Goal: Information Seeking & Learning: Learn about a topic

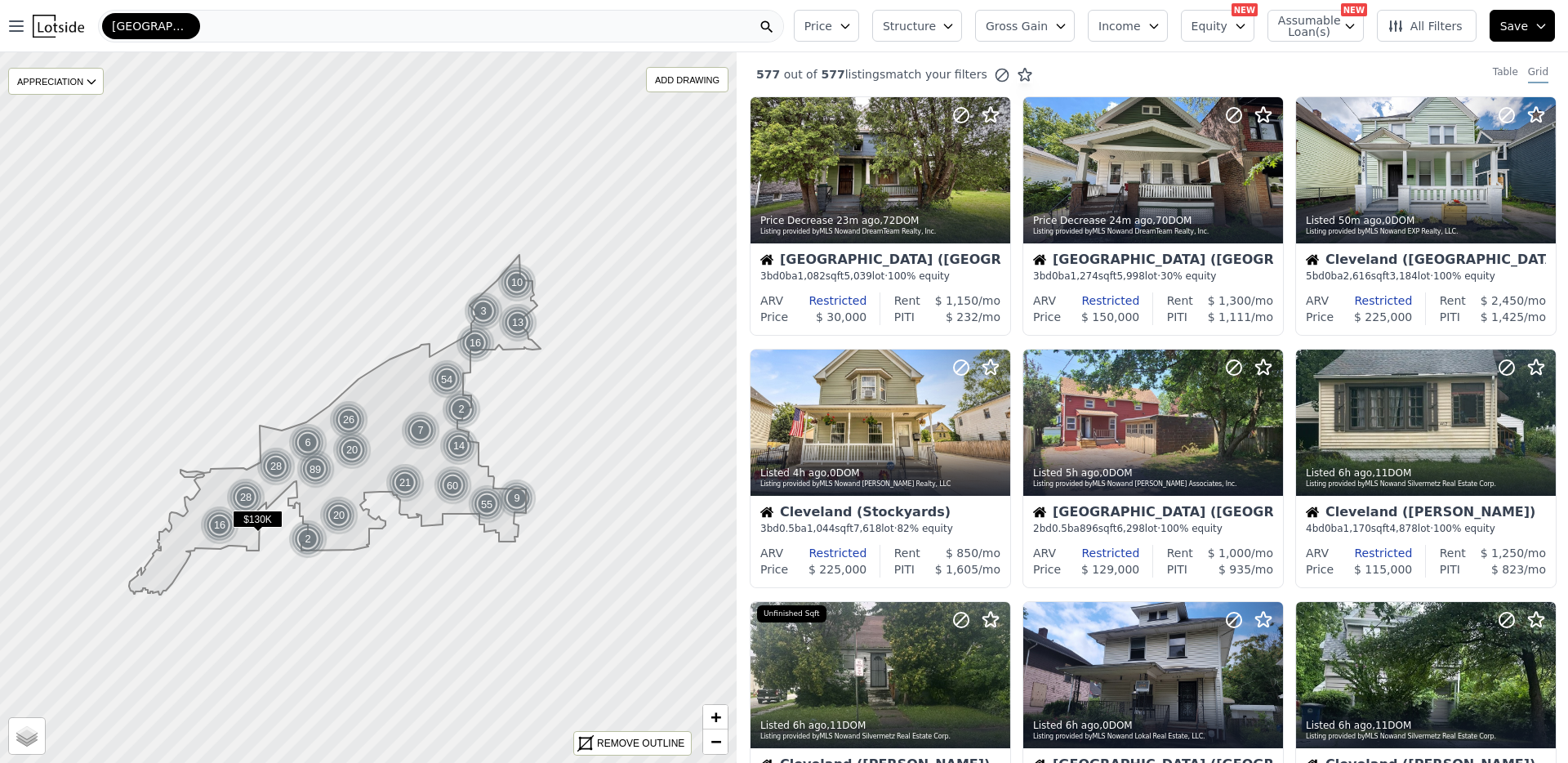
click at [1067, 20] on icon "button" at bounding box center [1060, 25] width 13 height 13
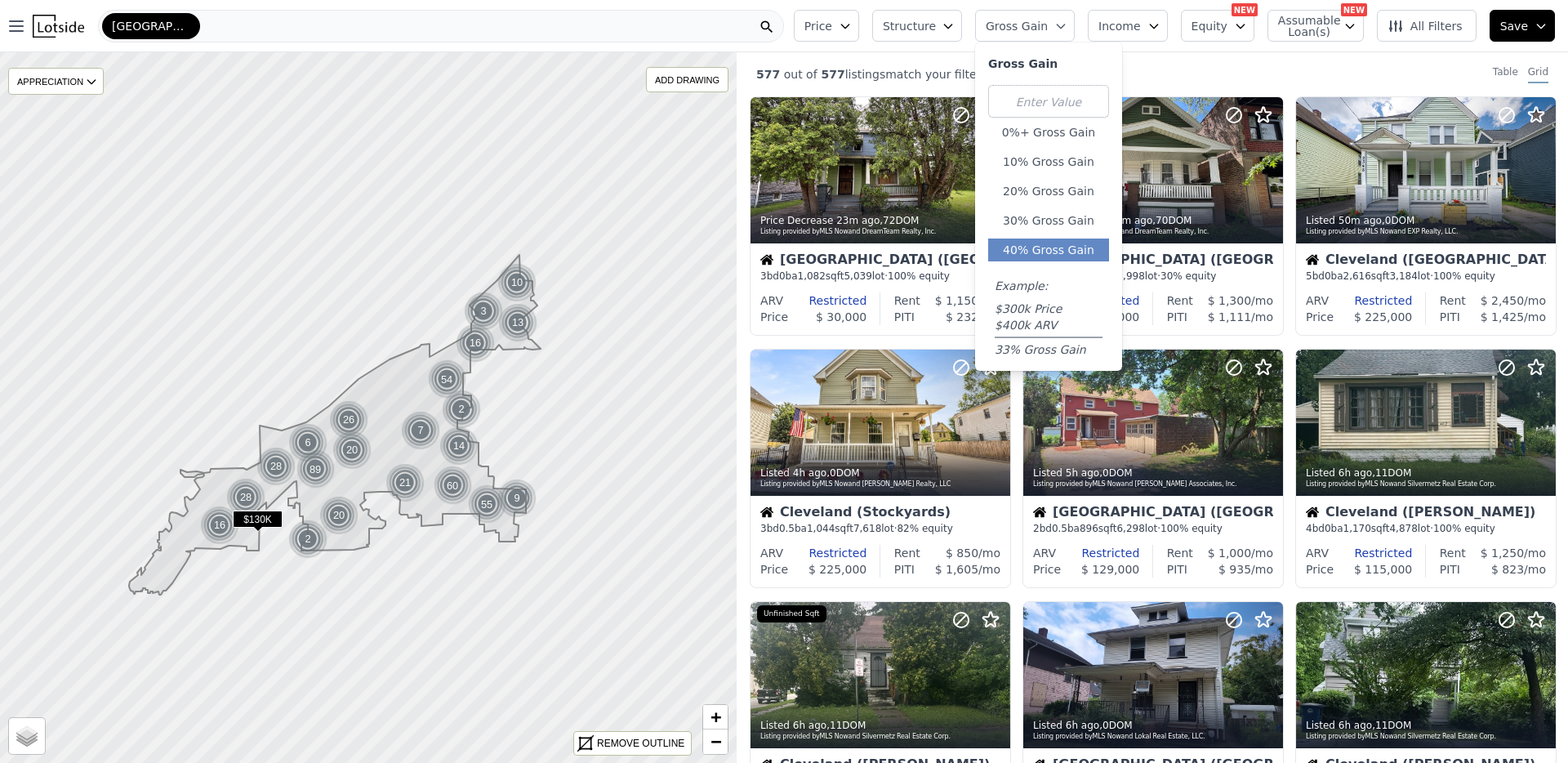
click at [1079, 248] on button "40% Gross Gain" at bounding box center [1049, 249] width 121 height 23
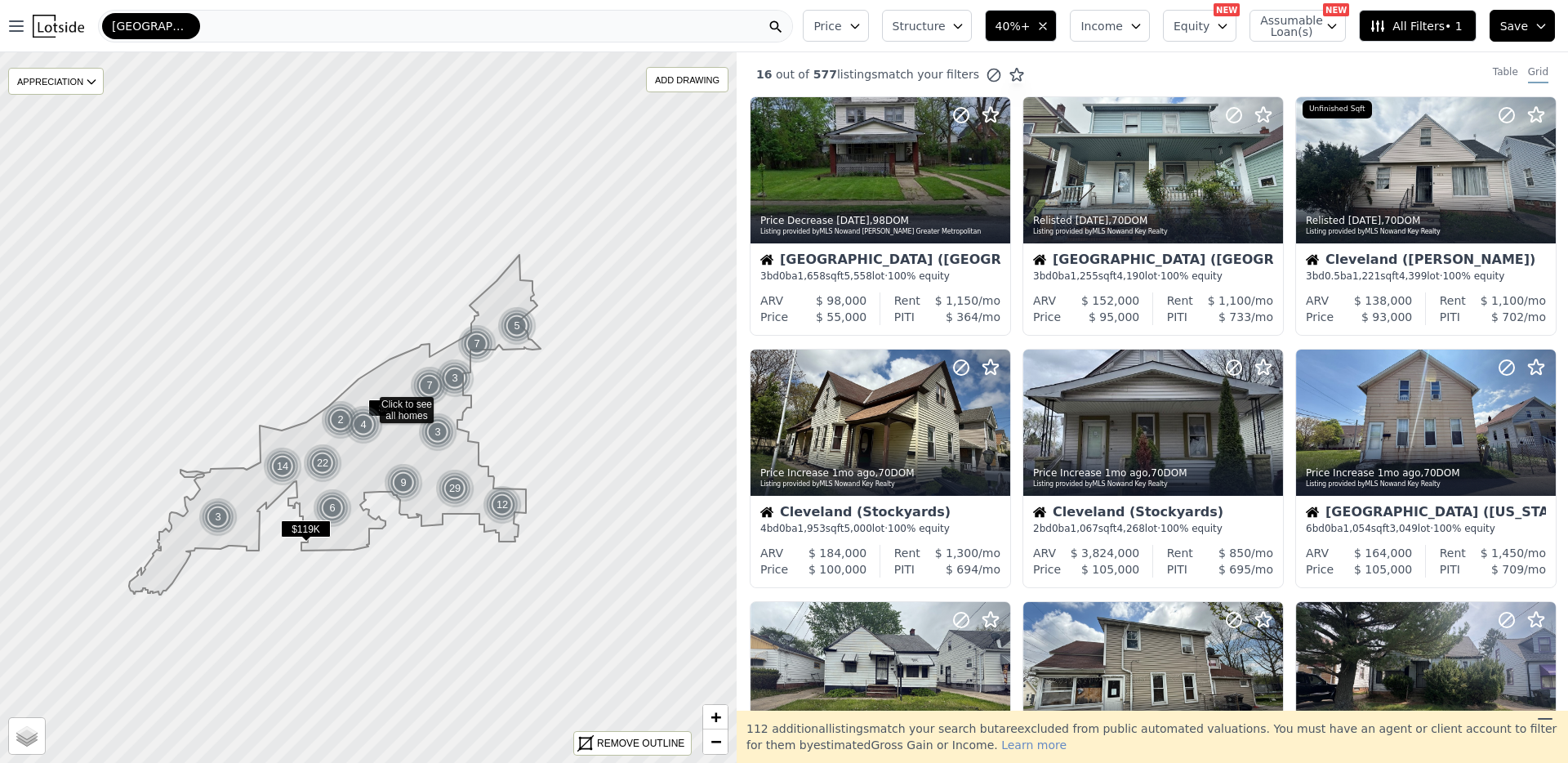
click at [1121, 23] on span "Income" at bounding box center [1102, 25] width 42 height 17
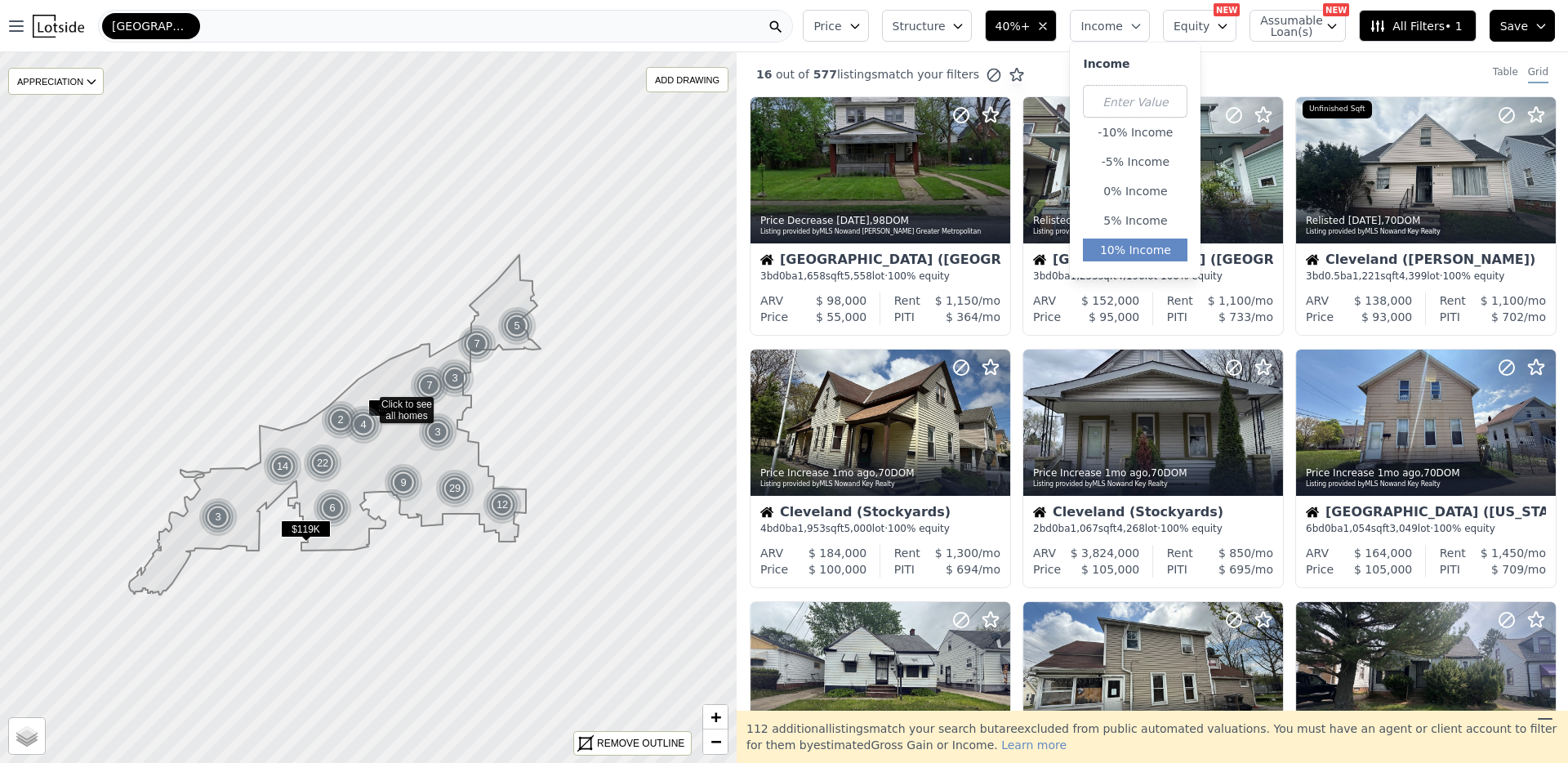
click at [1134, 246] on button "10% Income" at bounding box center [1135, 249] width 105 height 23
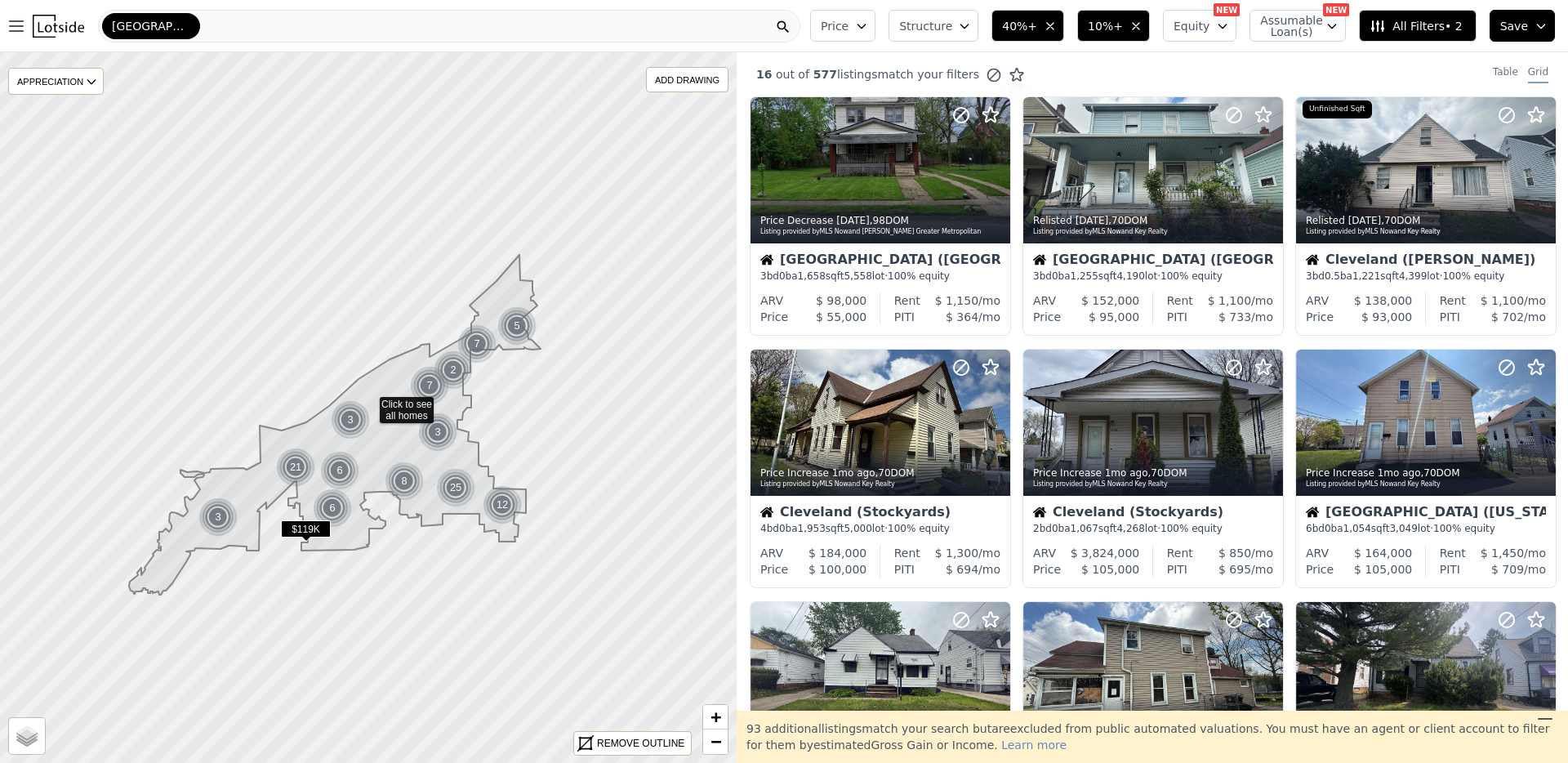
click at [1194, 18] on span "Equity" at bounding box center [1192, 25] width 36 height 17
click at [971, 23] on icon "button" at bounding box center [964, 25] width 13 height 13
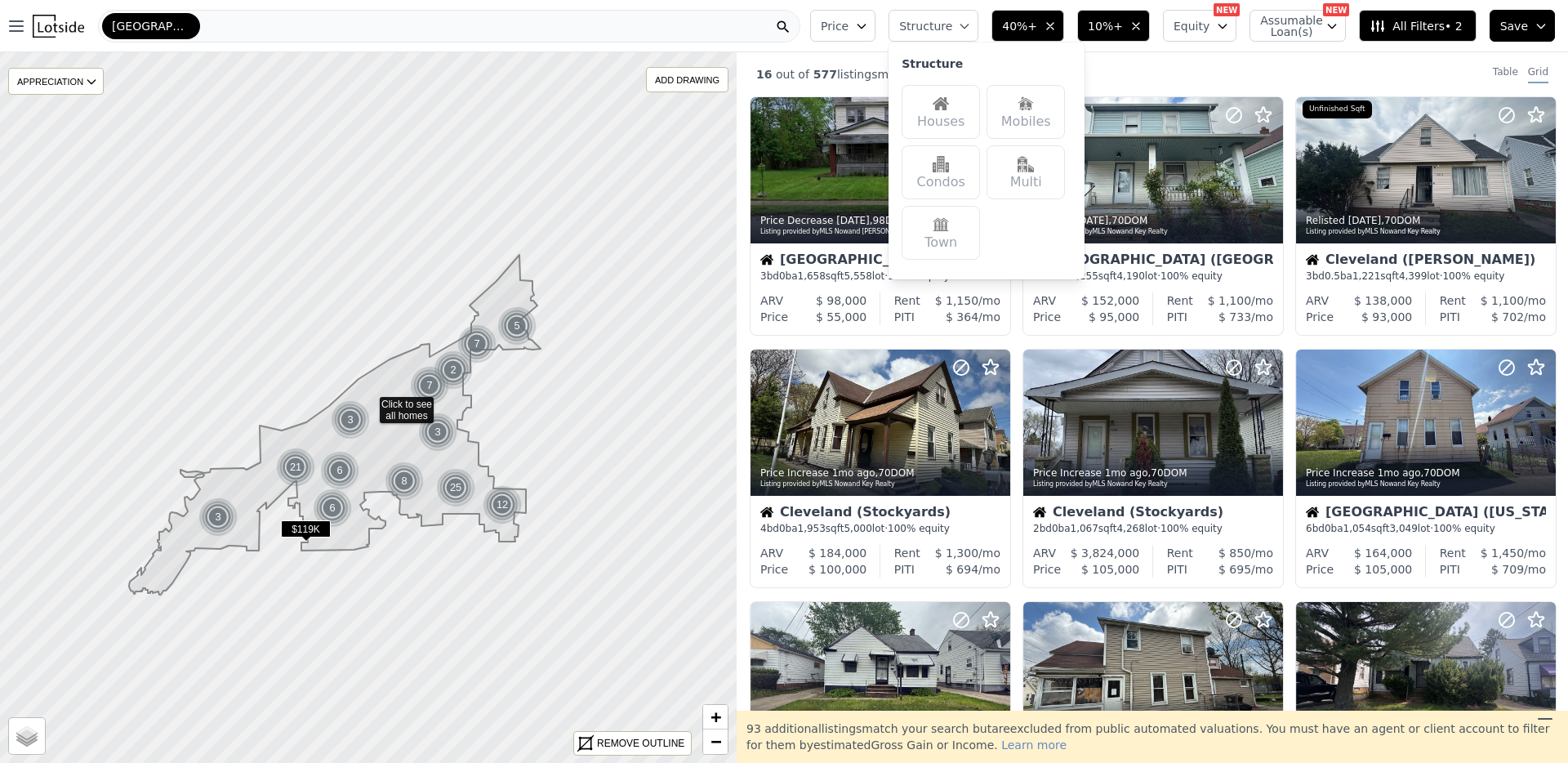
click at [969, 150] on div "Condos" at bounding box center [941, 171] width 78 height 54
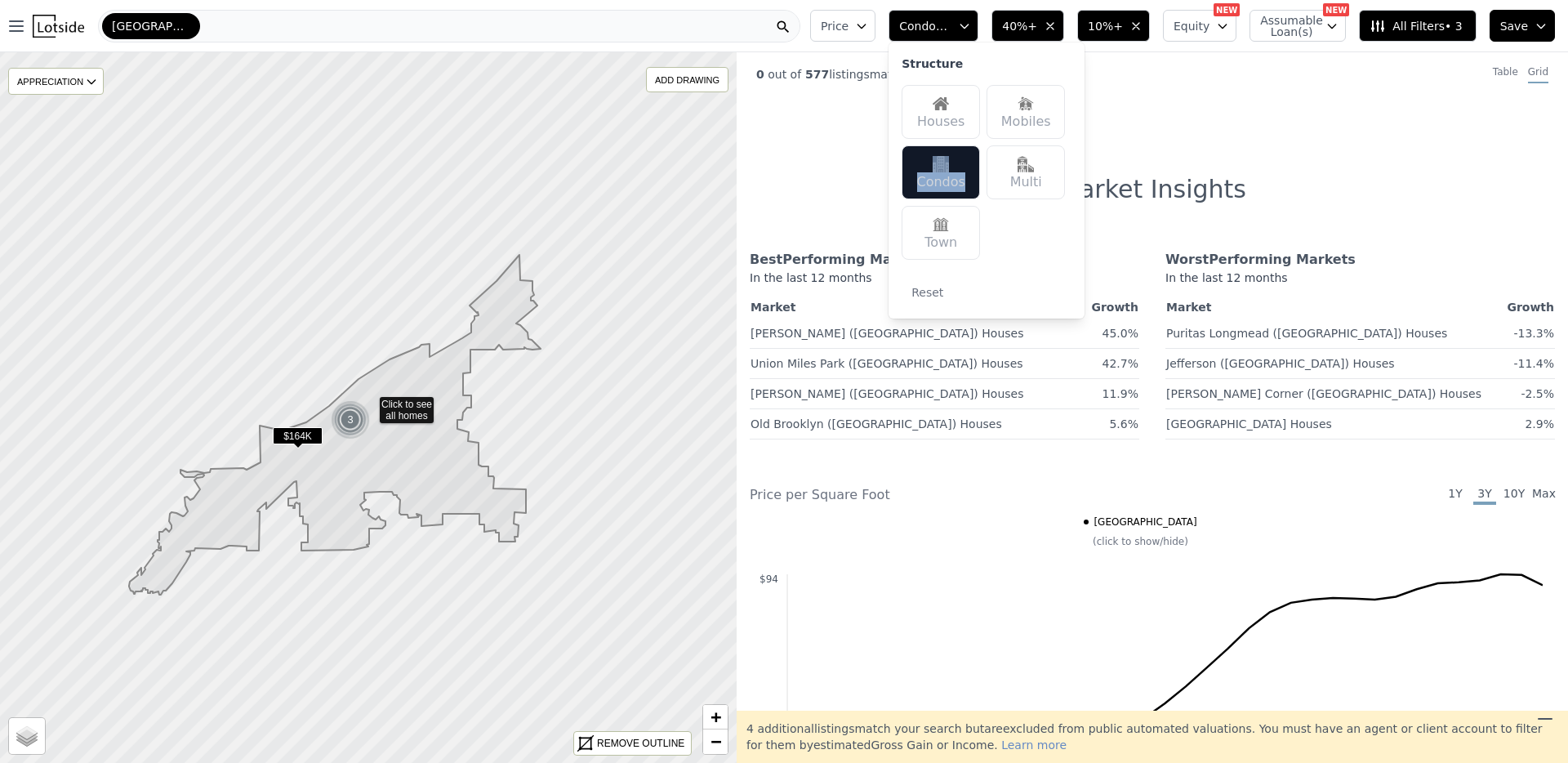
click at [969, 150] on div "Condos" at bounding box center [941, 171] width 78 height 54
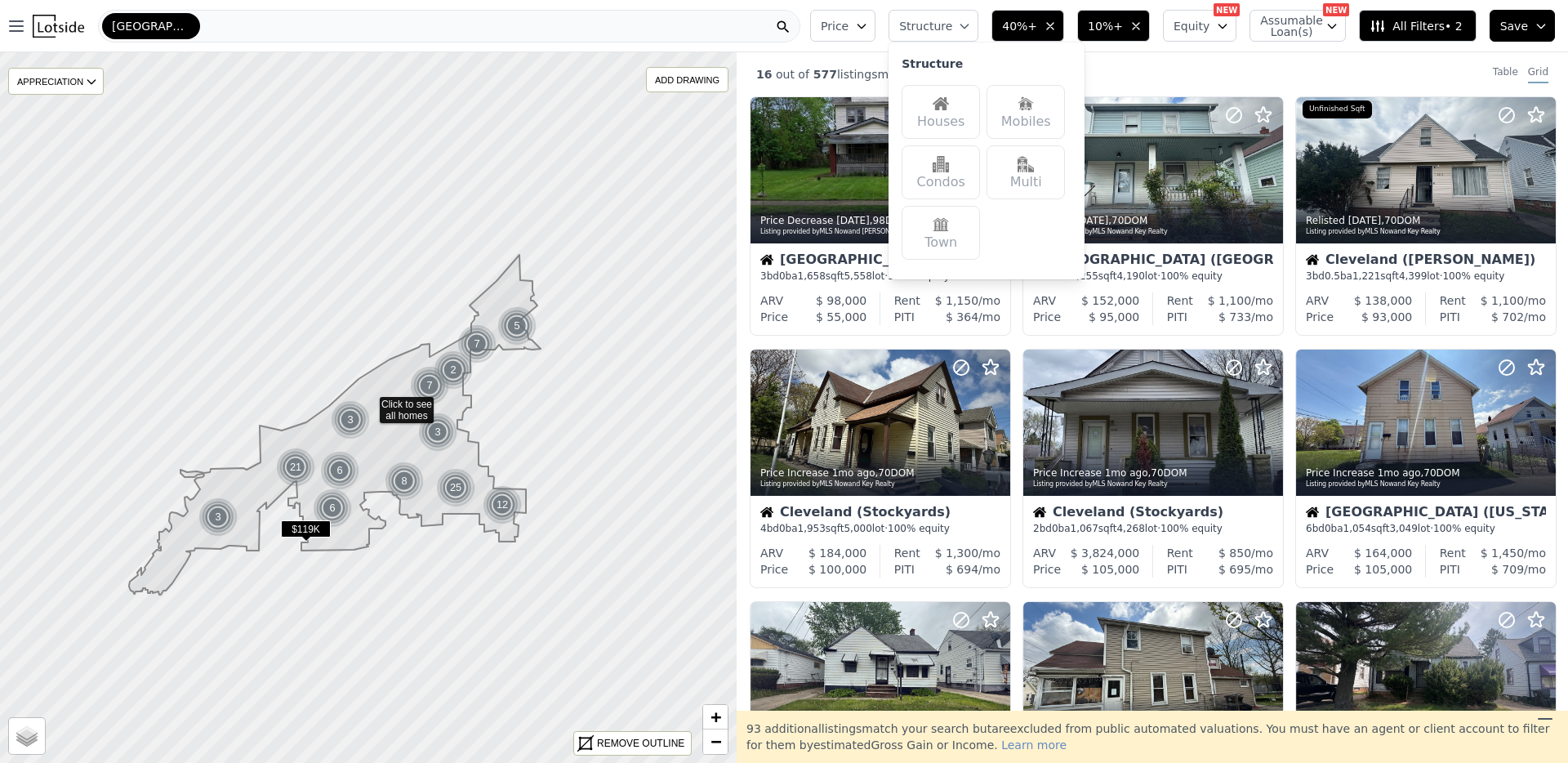
click at [969, 122] on div "Houses" at bounding box center [941, 112] width 78 height 54
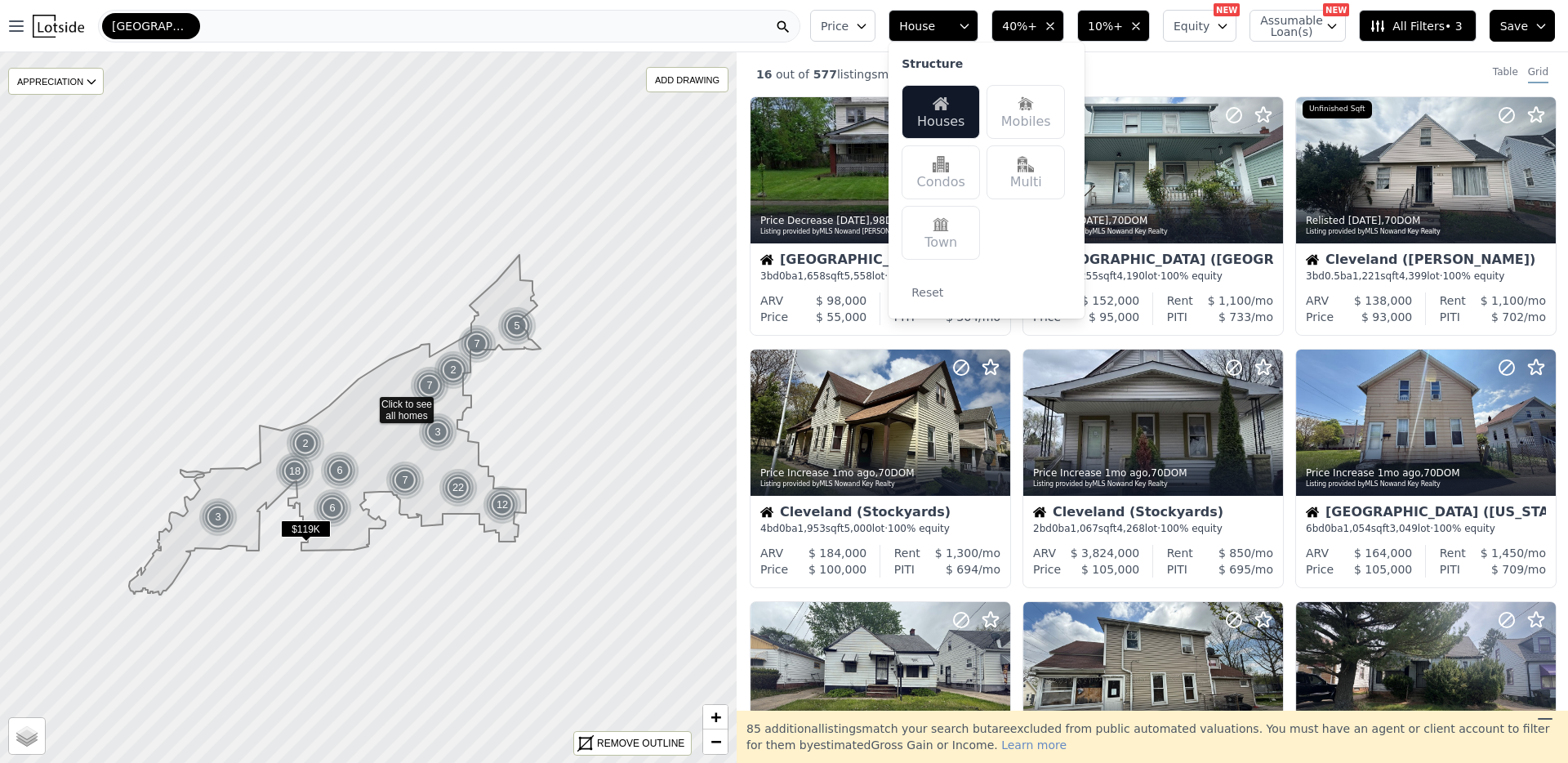
click at [1260, 53] on div "16 out of 577 listings match your filters Table Grid" at bounding box center [1152, 73] width 832 height 44
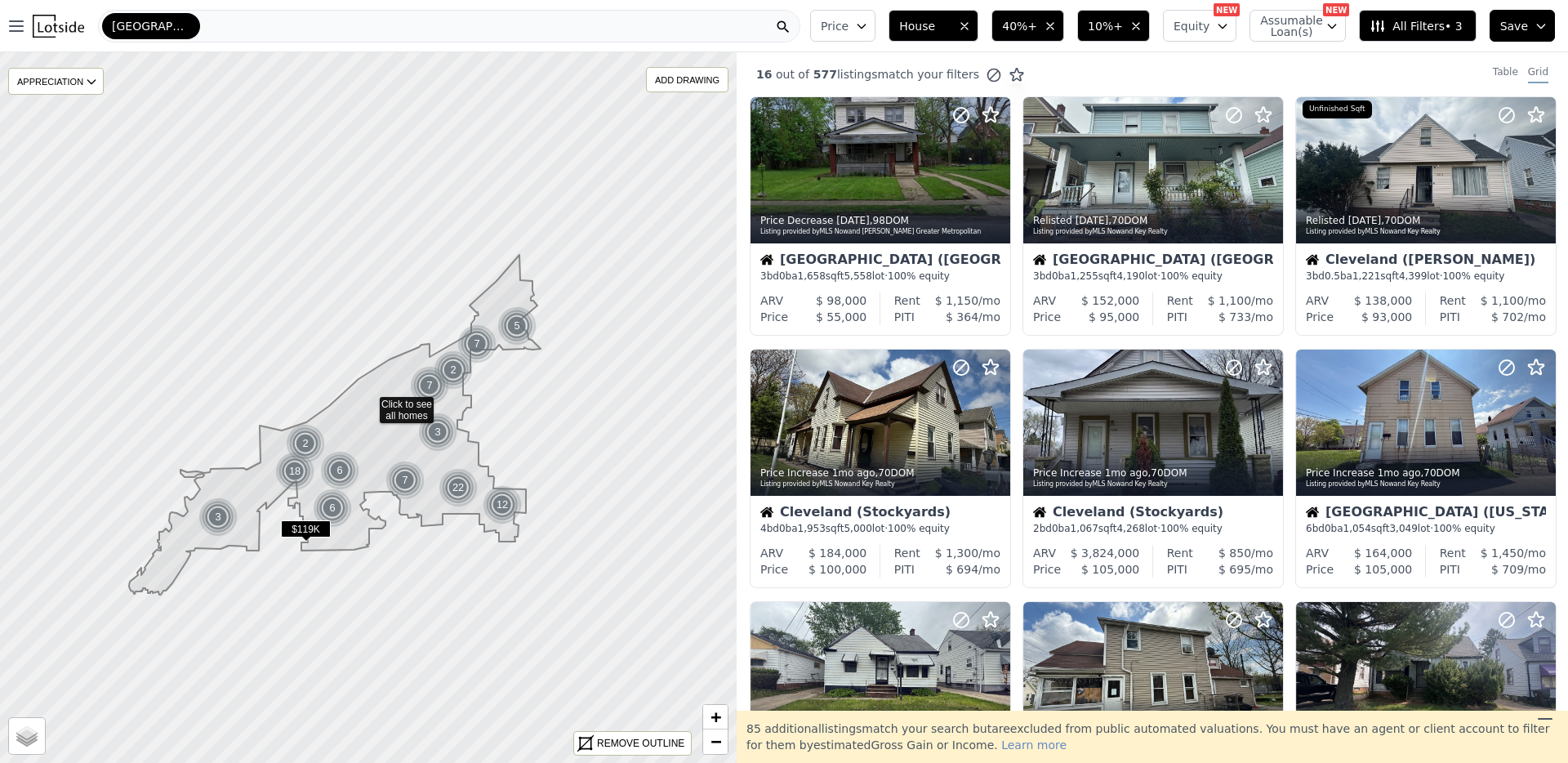
click at [1515, 34] on button "Save" at bounding box center [1522, 25] width 66 height 32
click at [1191, 70] on div "16 out of 577 listings match your filters Table Grid" at bounding box center [1152, 73] width 832 height 44
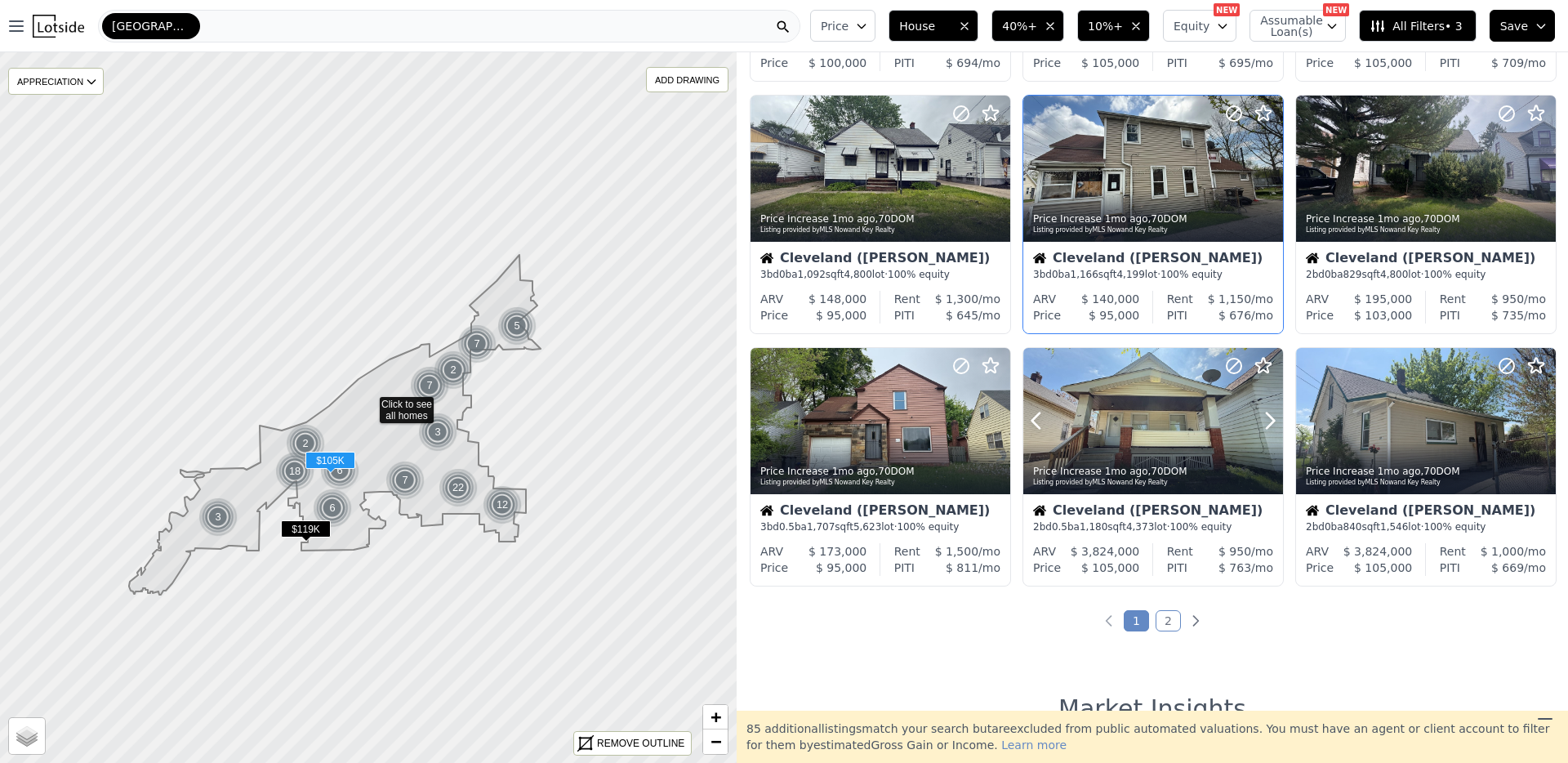
scroll to position [535, 0]
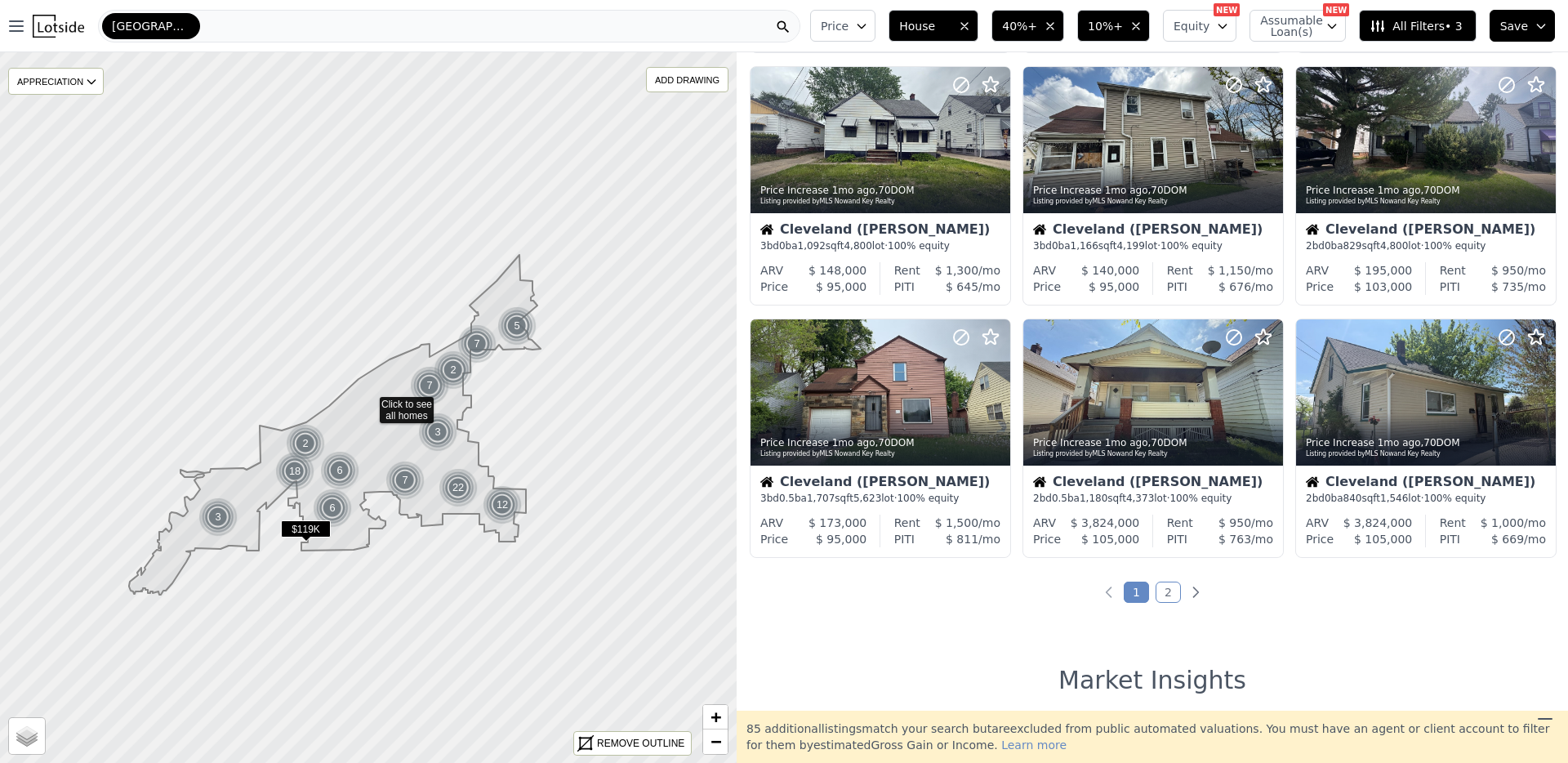
click at [1167, 594] on link "2" at bounding box center [1168, 592] width 25 height 22
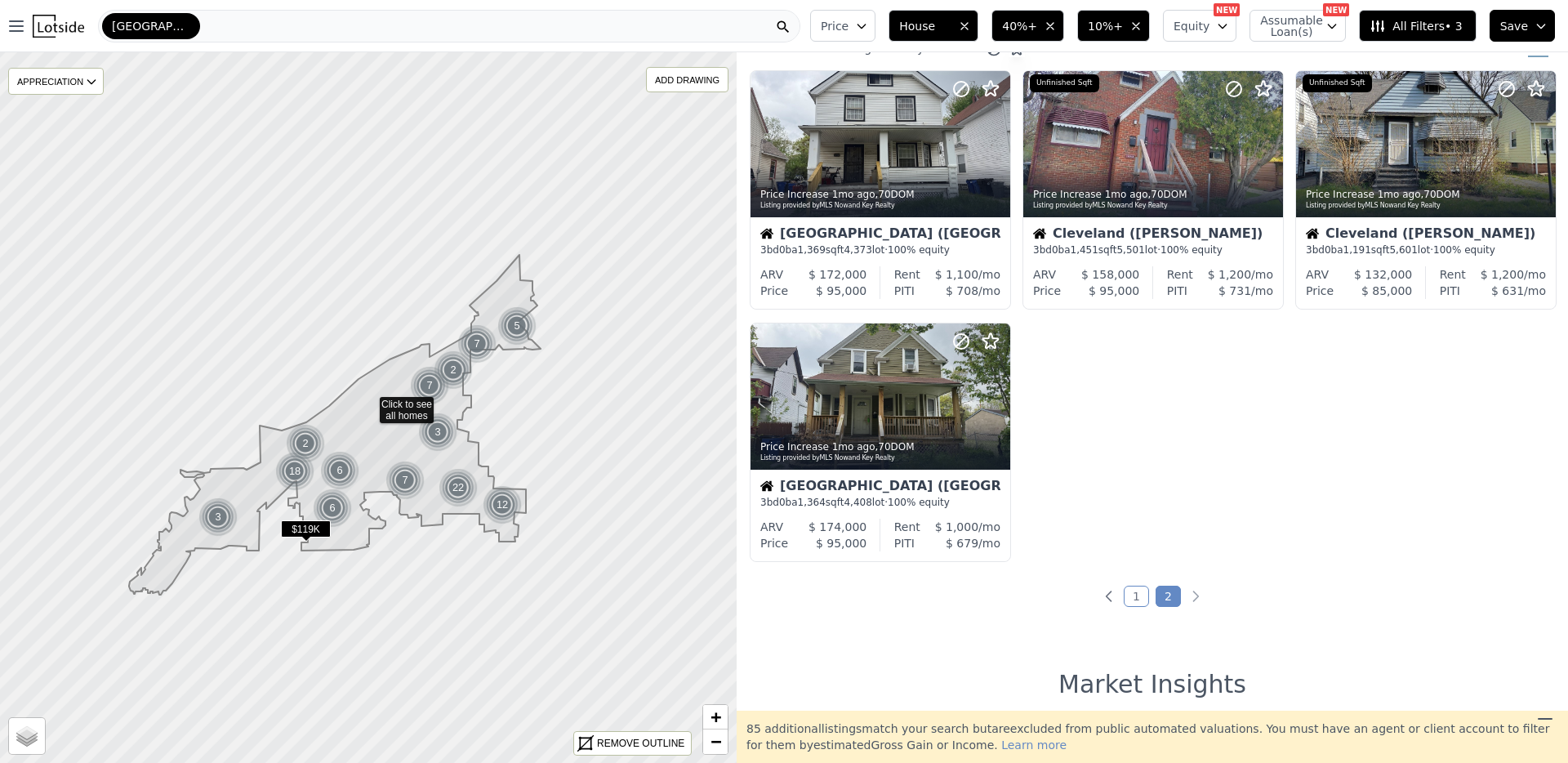
scroll to position [0, 0]
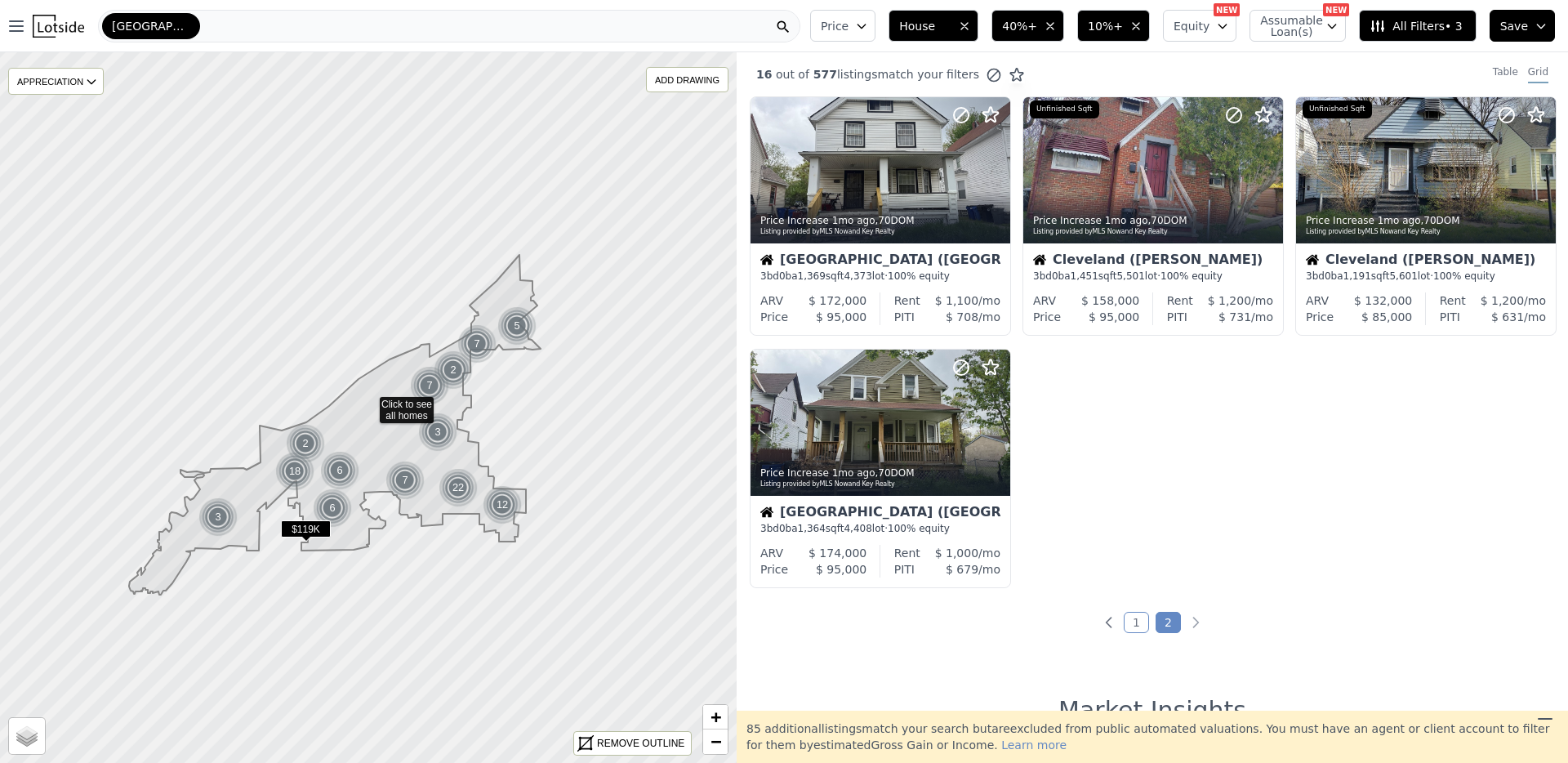
click at [1131, 618] on link "1" at bounding box center [1137, 622] width 25 height 22
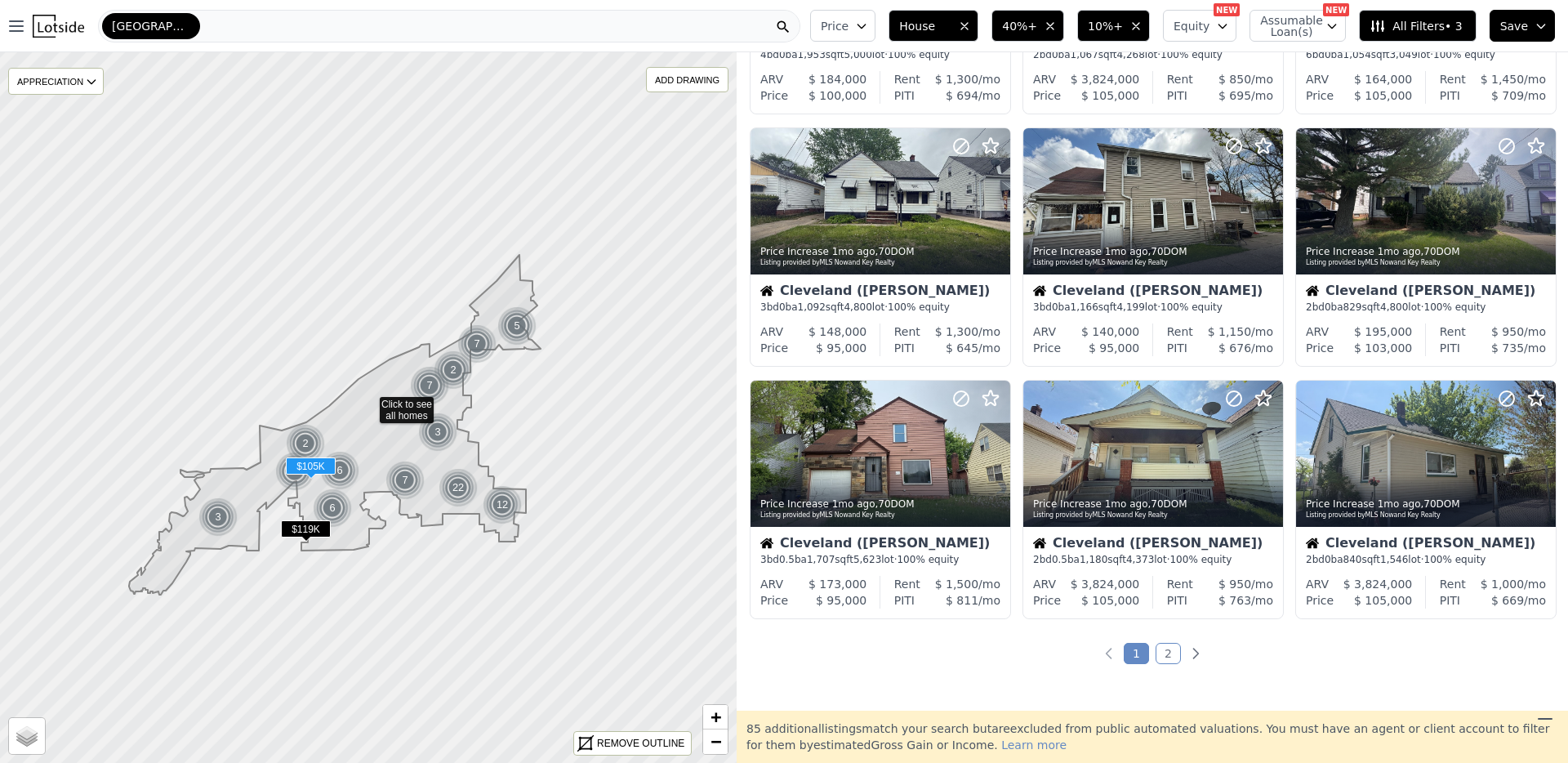
scroll to position [477, 0]
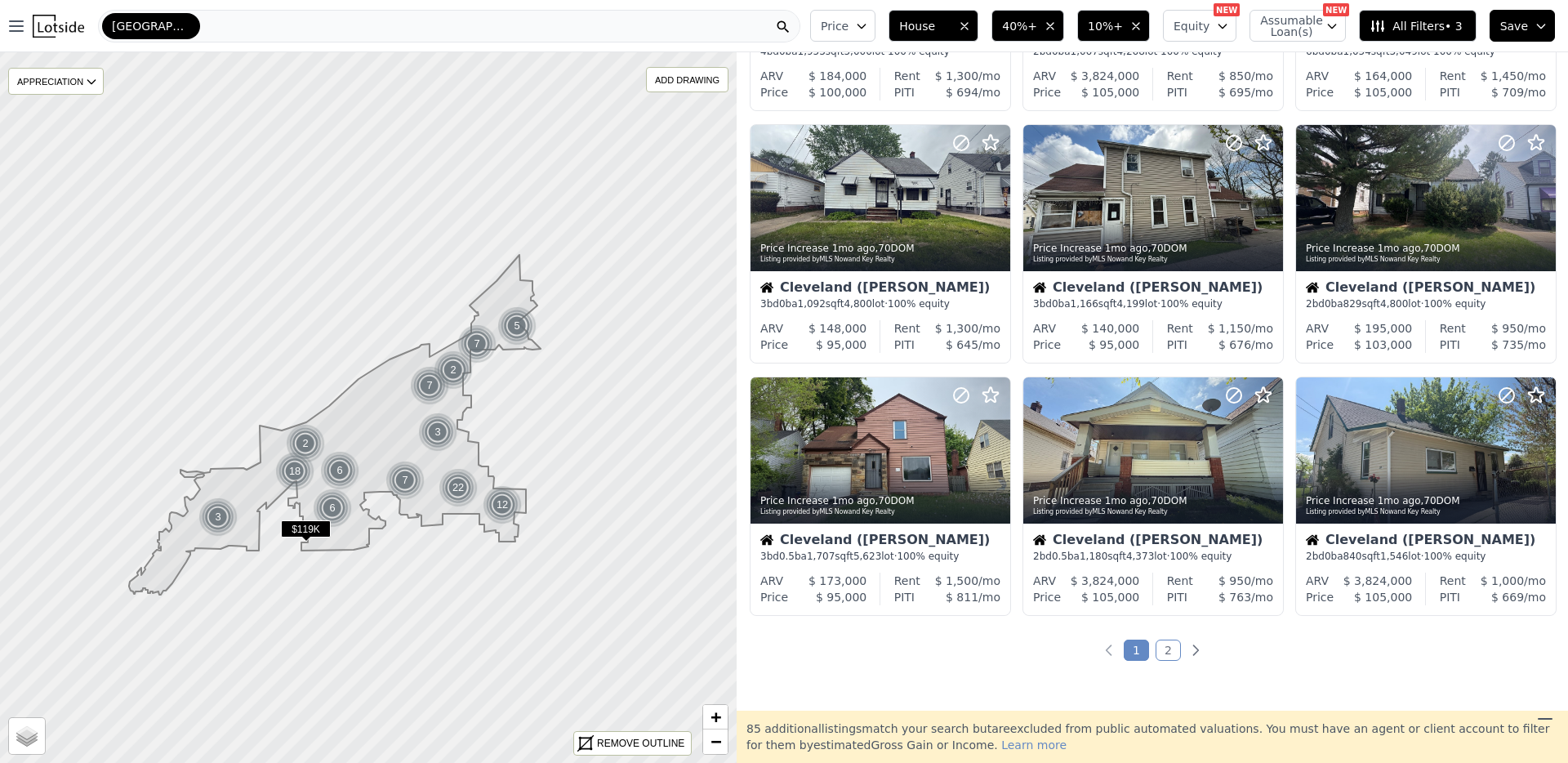
click at [1160, 645] on link "2" at bounding box center [1168, 650] width 25 height 22
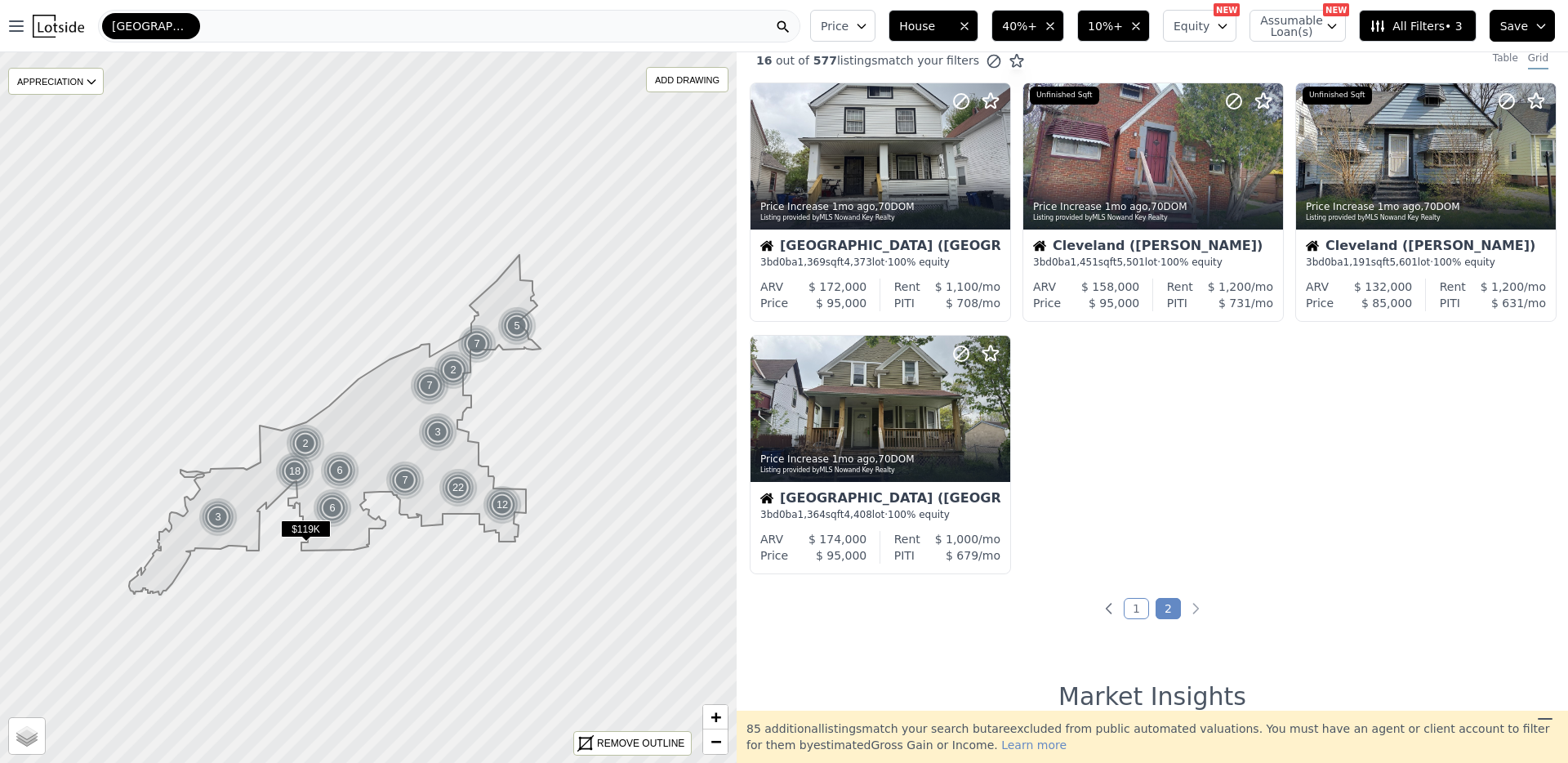
scroll to position [0, 0]
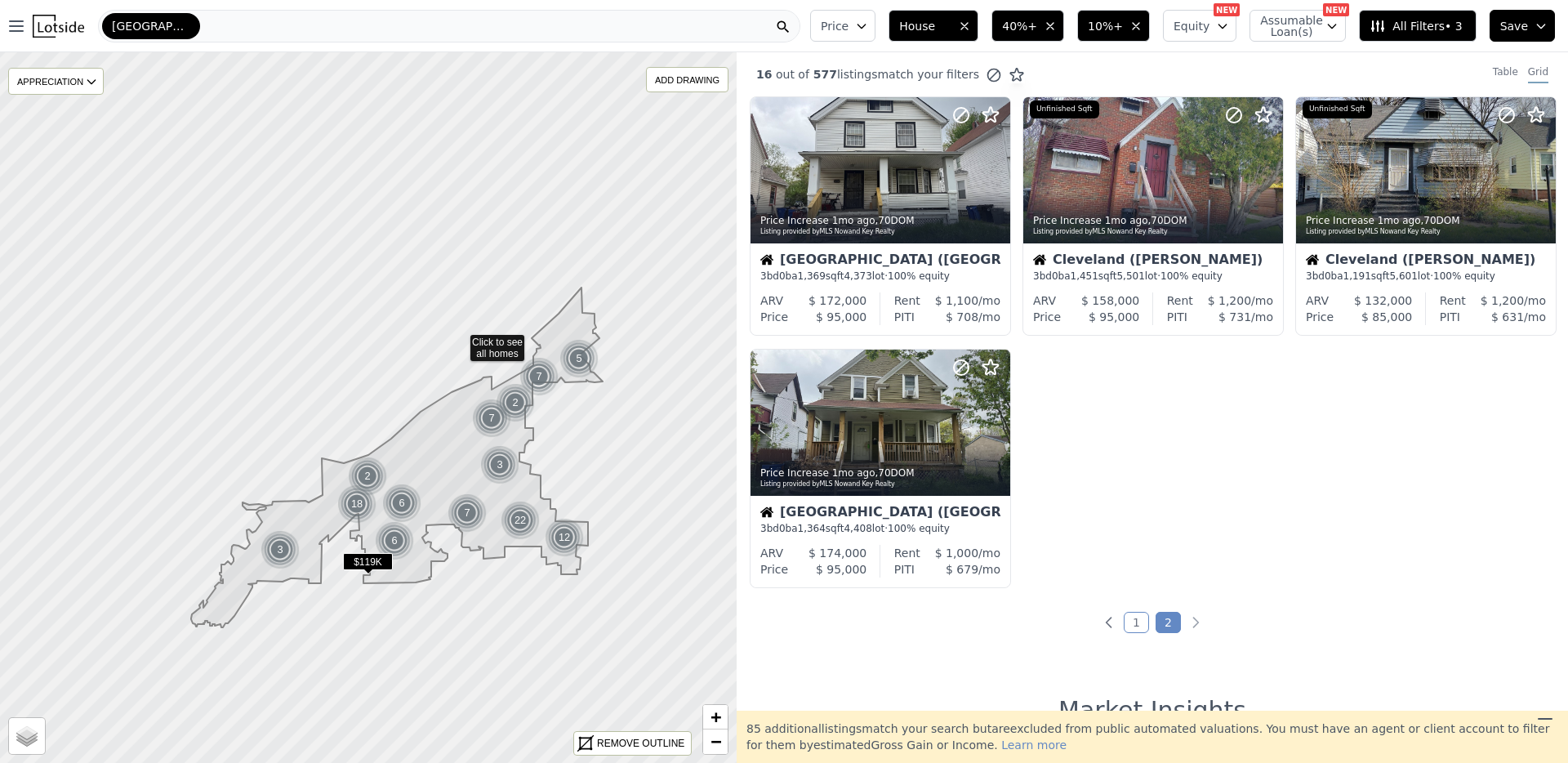
drag, startPoint x: 399, startPoint y: 307, endPoint x: 443, endPoint y: 347, distance: 59.5
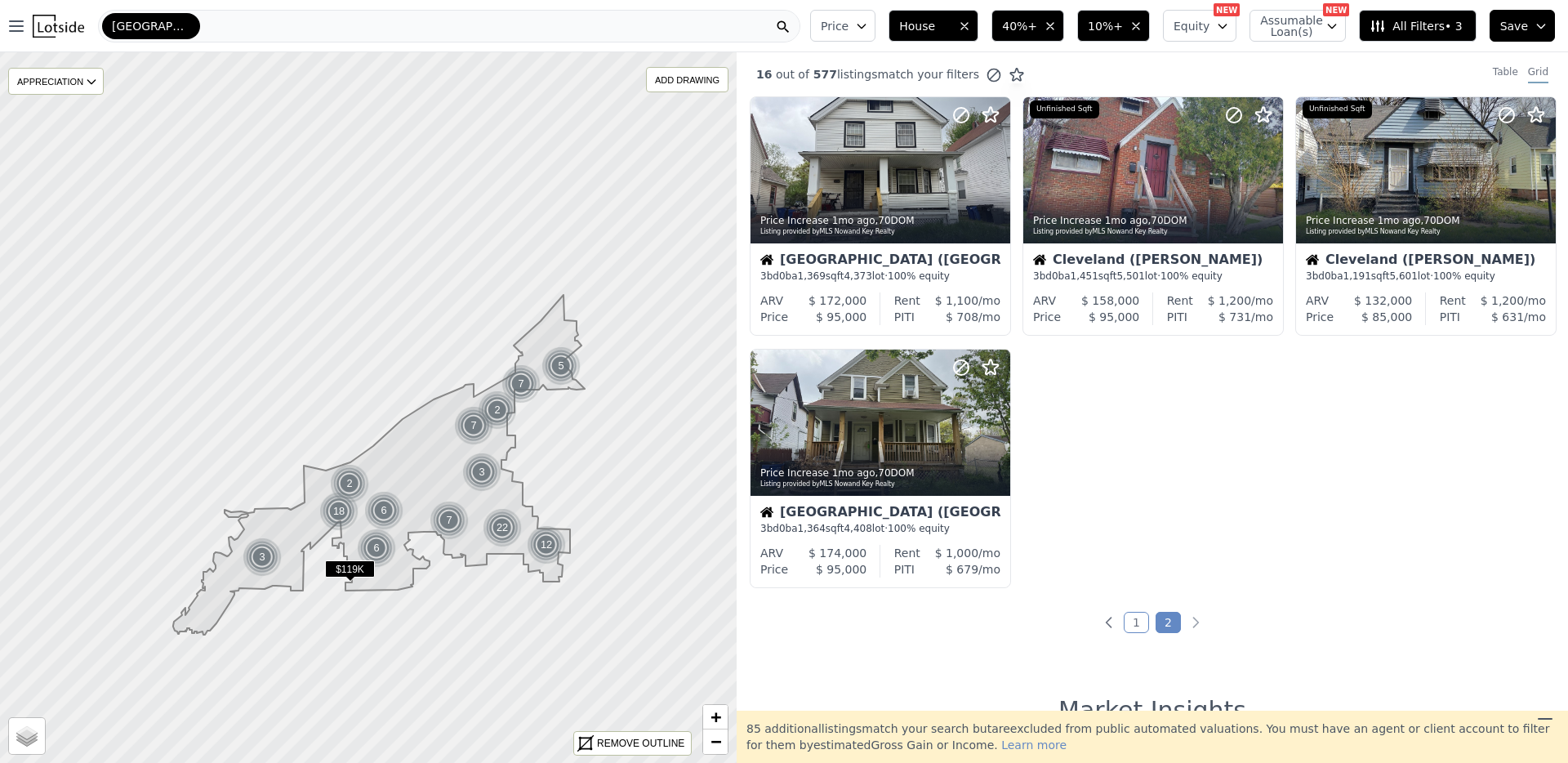
click at [1068, 427] on div "Price Increase 1mo ago , 70 DOM Listing provided by MLS Now and Key Realty Clev…" at bounding box center [1152, 348] width 832 height 504
click at [1202, 573] on div "Price Increase 1mo ago , 70 DOM Listing provided by MLS Now and Key Realty Clev…" at bounding box center [1152, 348] width 832 height 504
click at [1139, 615] on link "1" at bounding box center [1137, 622] width 25 height 22
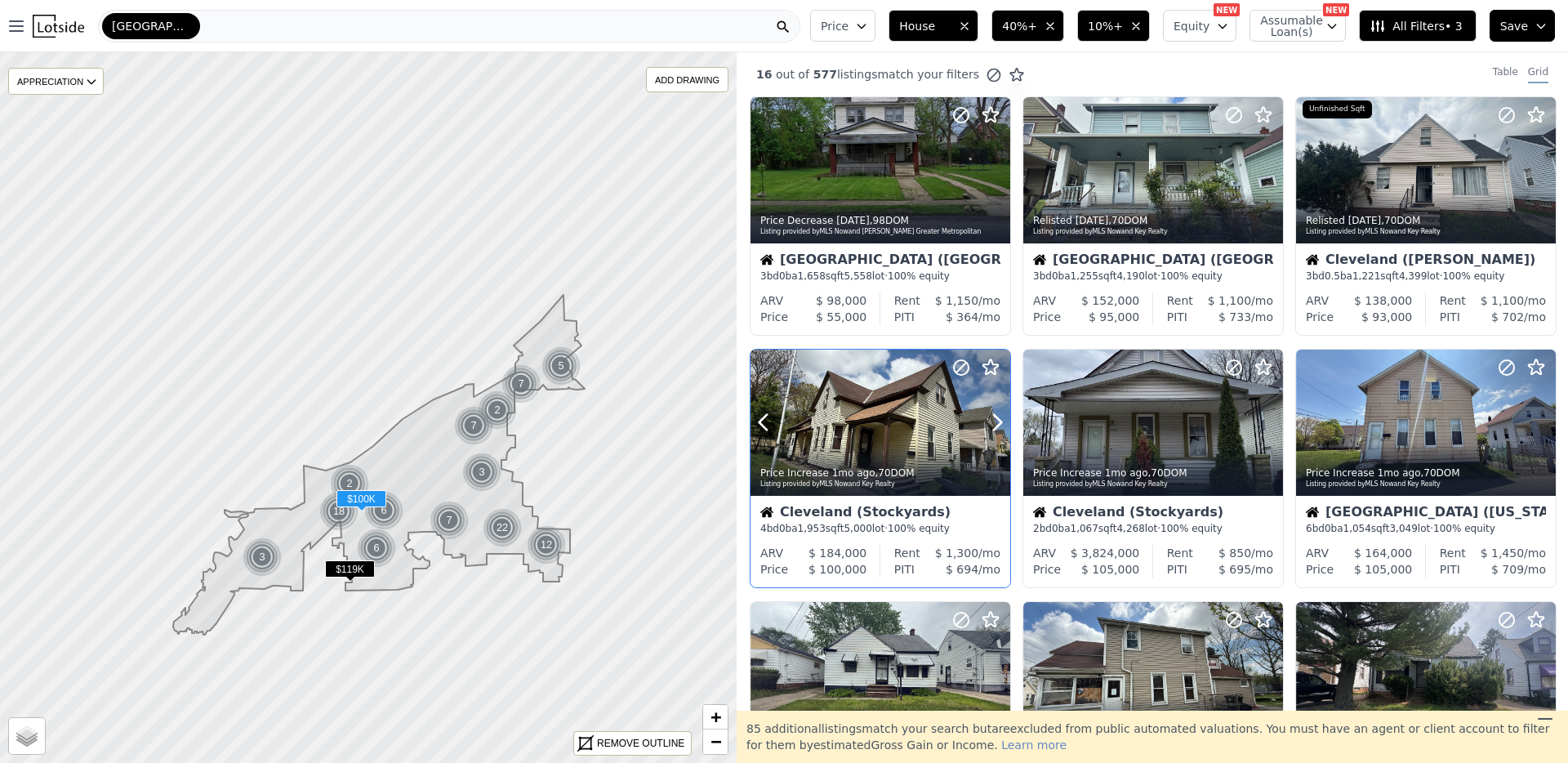
click at [917, 445] on div at bounding box center [880, 458] width 260 height 29
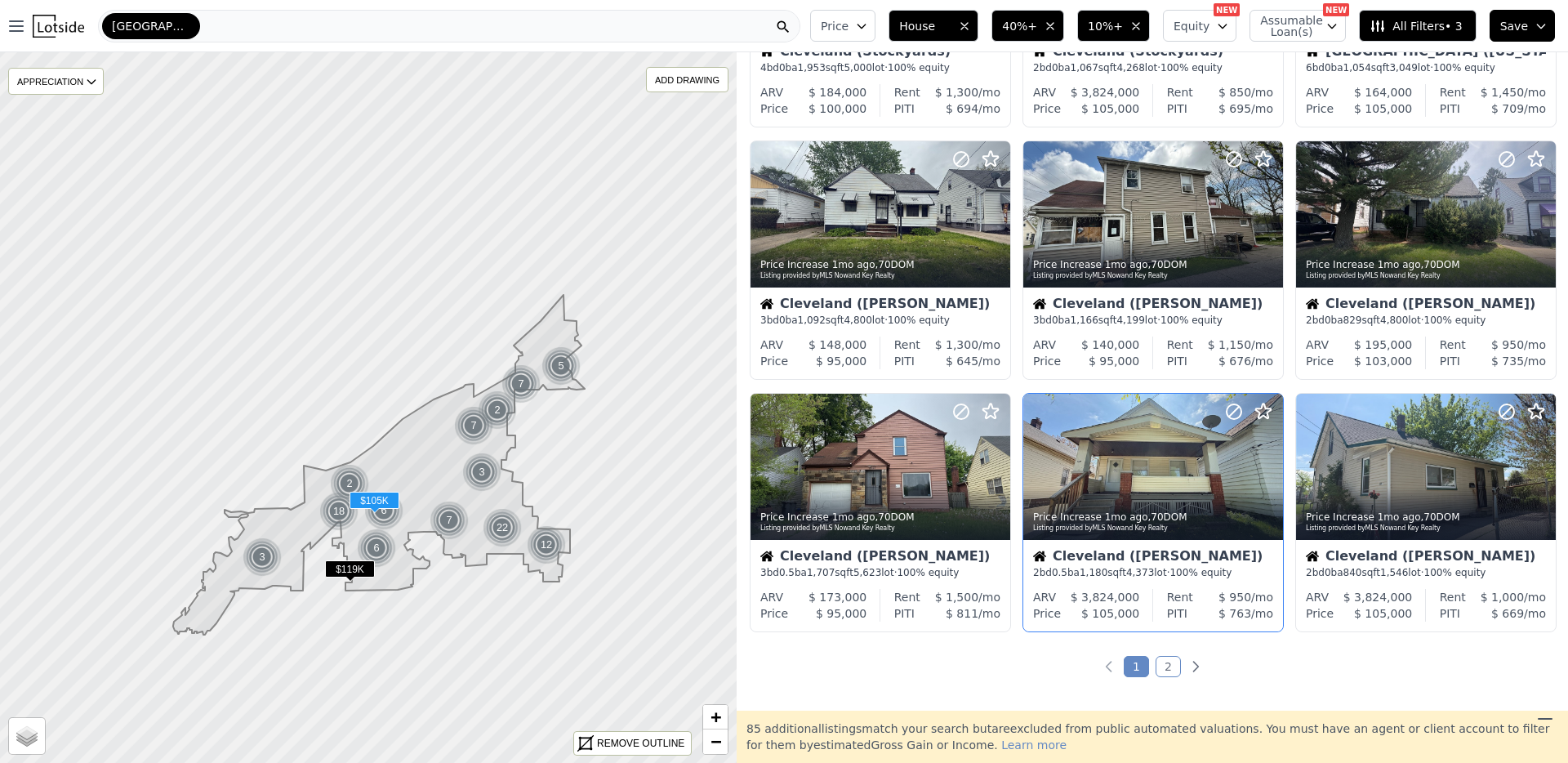
scroll to position [519, 0]
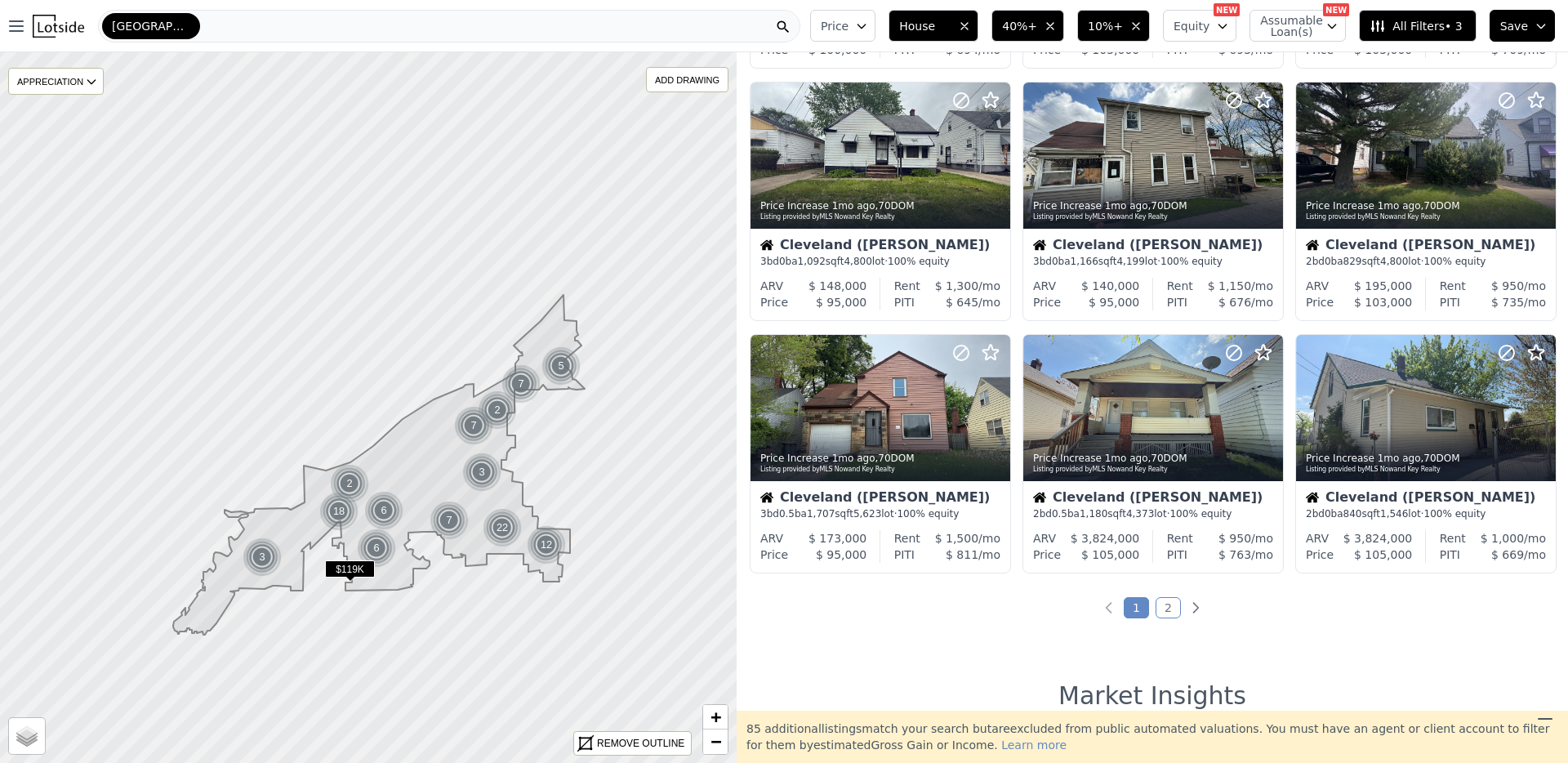
click at [1166, 601] on link "2" at bounding box center [1168, 607] width 25 height 22
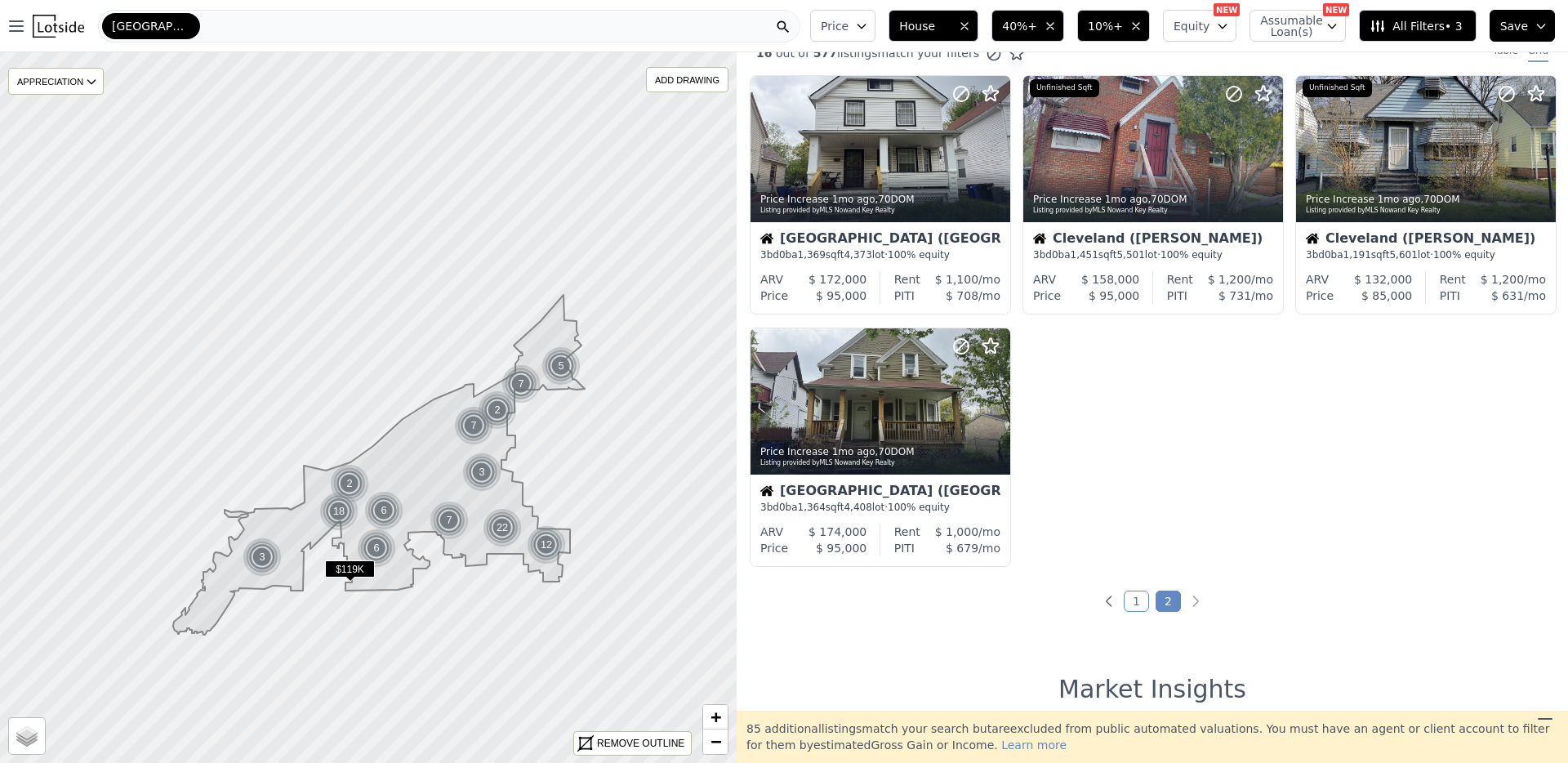
scroll to position [0, 0]
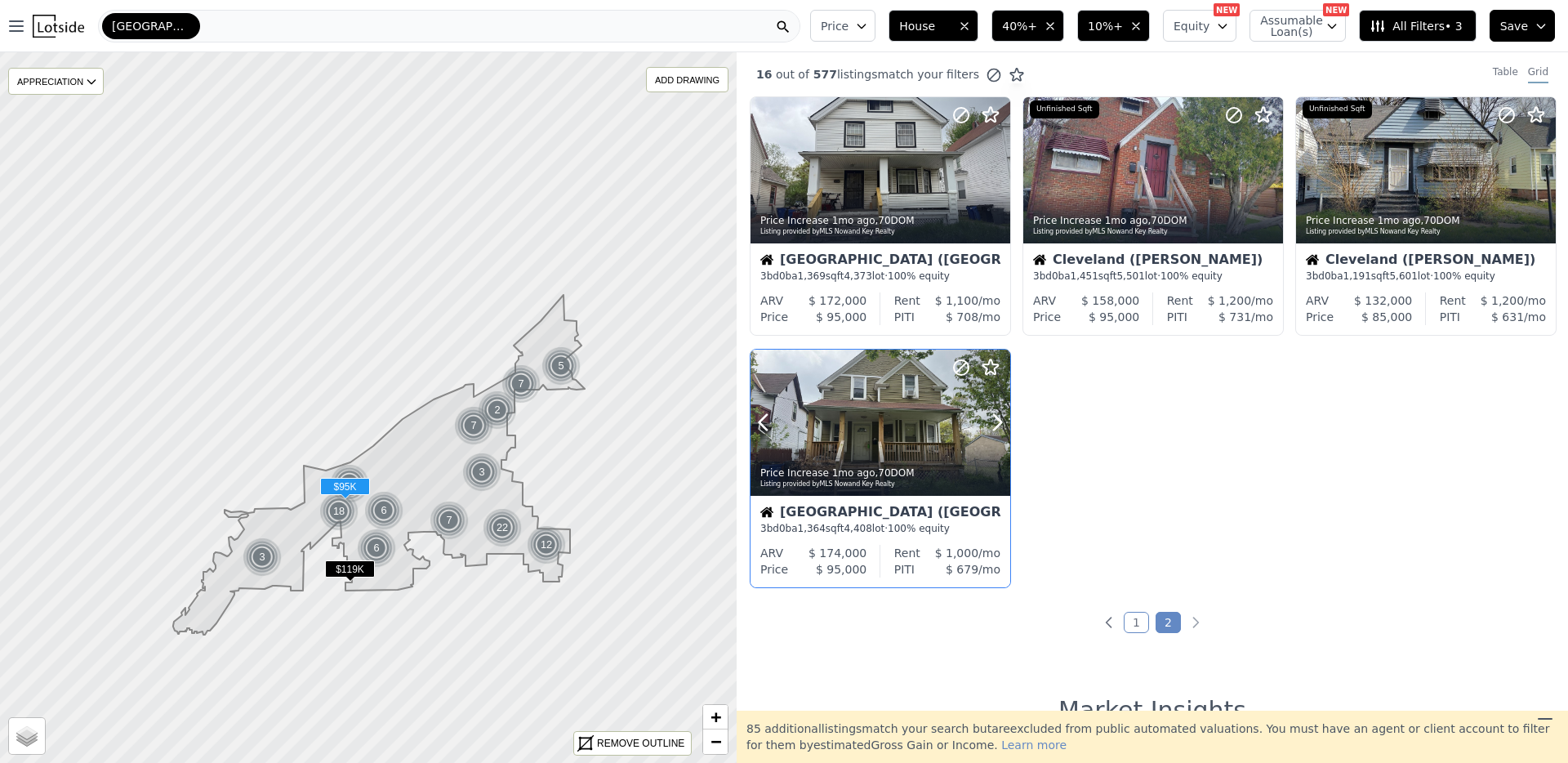
click at [852, 385] on div at bounding box center [880, 422] width 260 height 146
click at [1124, 623] on link "1" at bounding box center [1137, 622] width 25 height 22
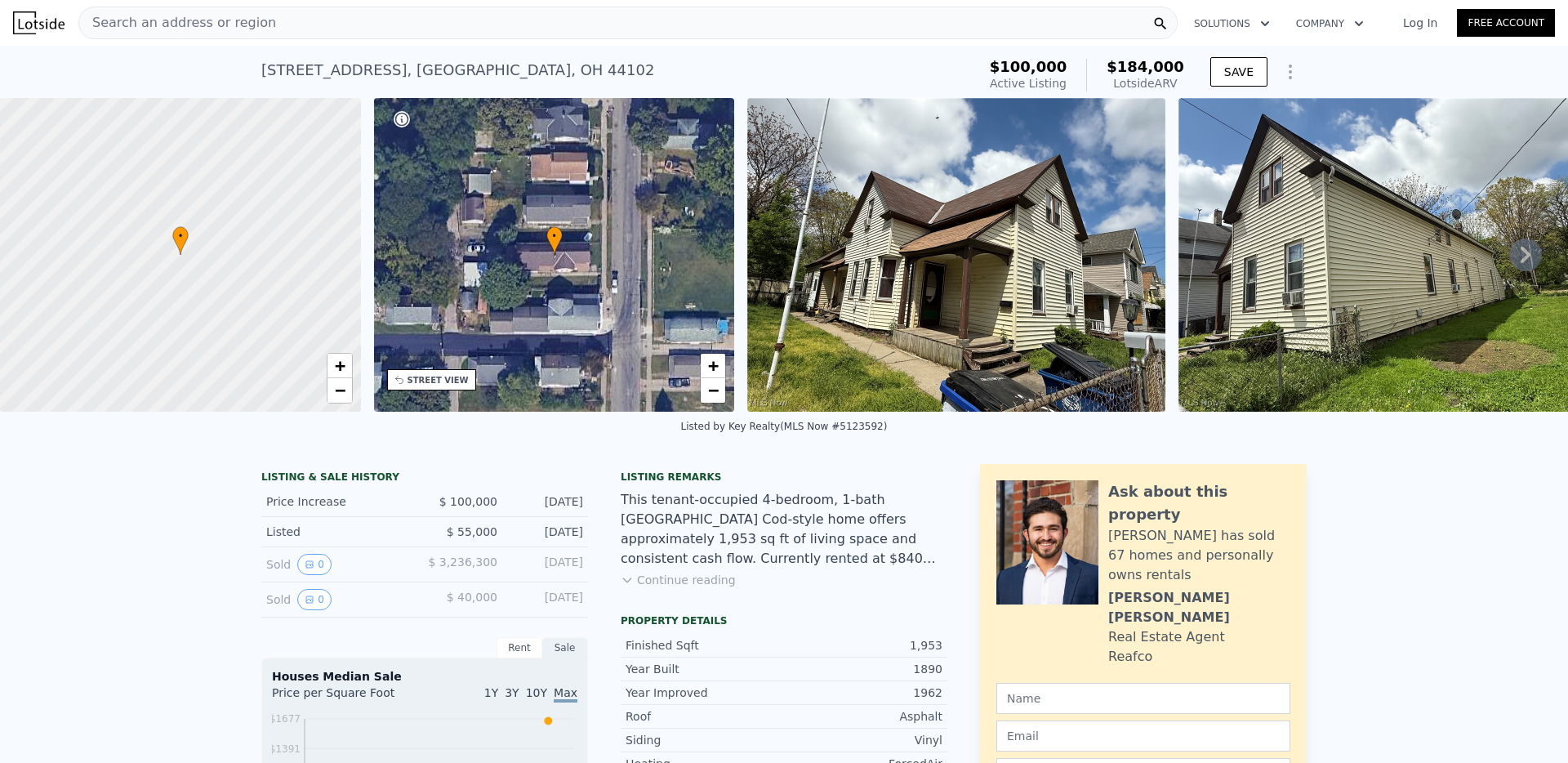
click at [446, 78] on div "3168 W 48th St , Cleveland , OH 44102" at bounding box center [458, 70] width 393 height 23
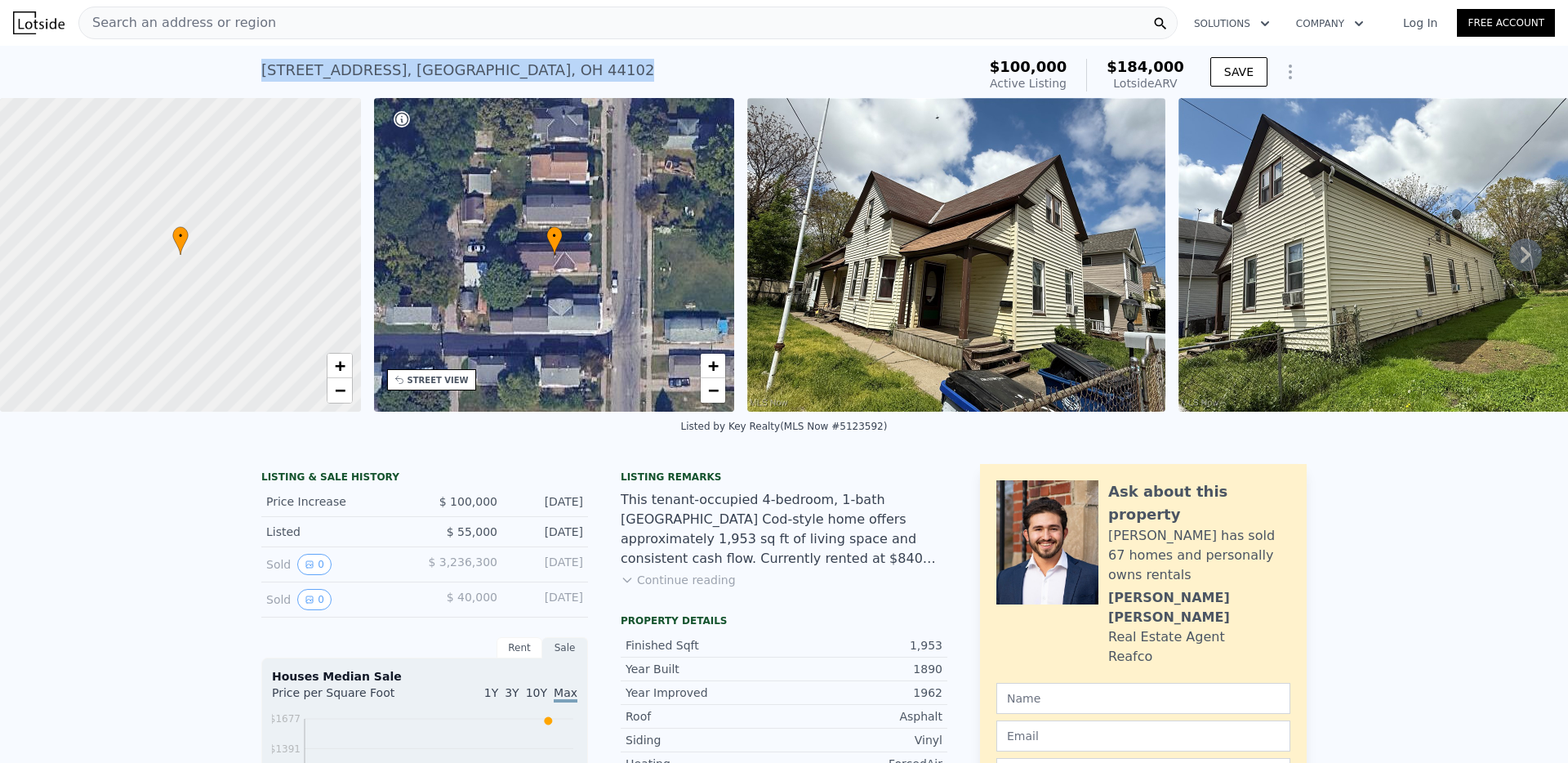
click at [446, 78] on div "3168 W 48th St , Cleveland , OH 44102" at bounding box center [458, 70] width 393 height 23
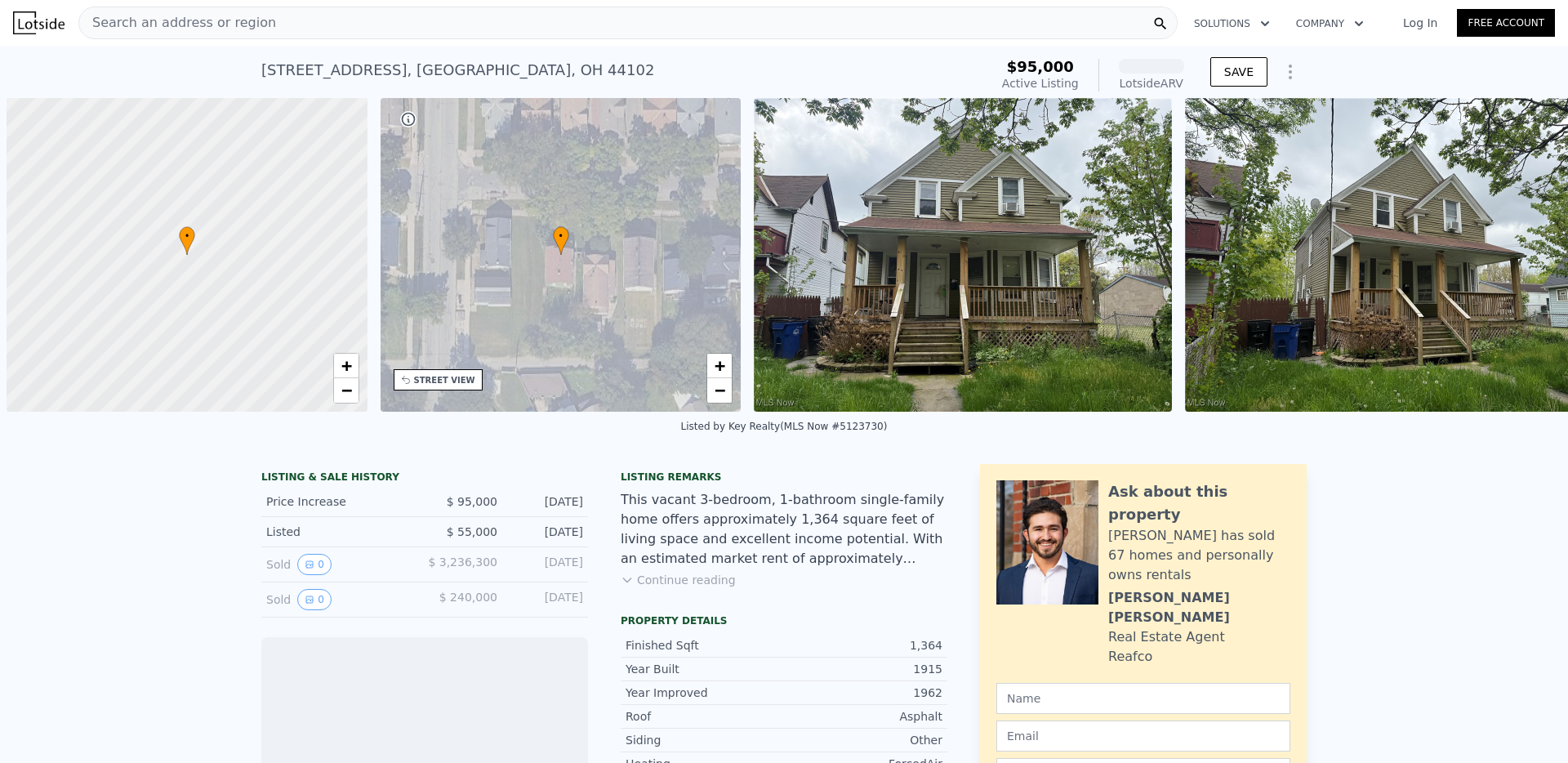
scroll to position [0, 7]
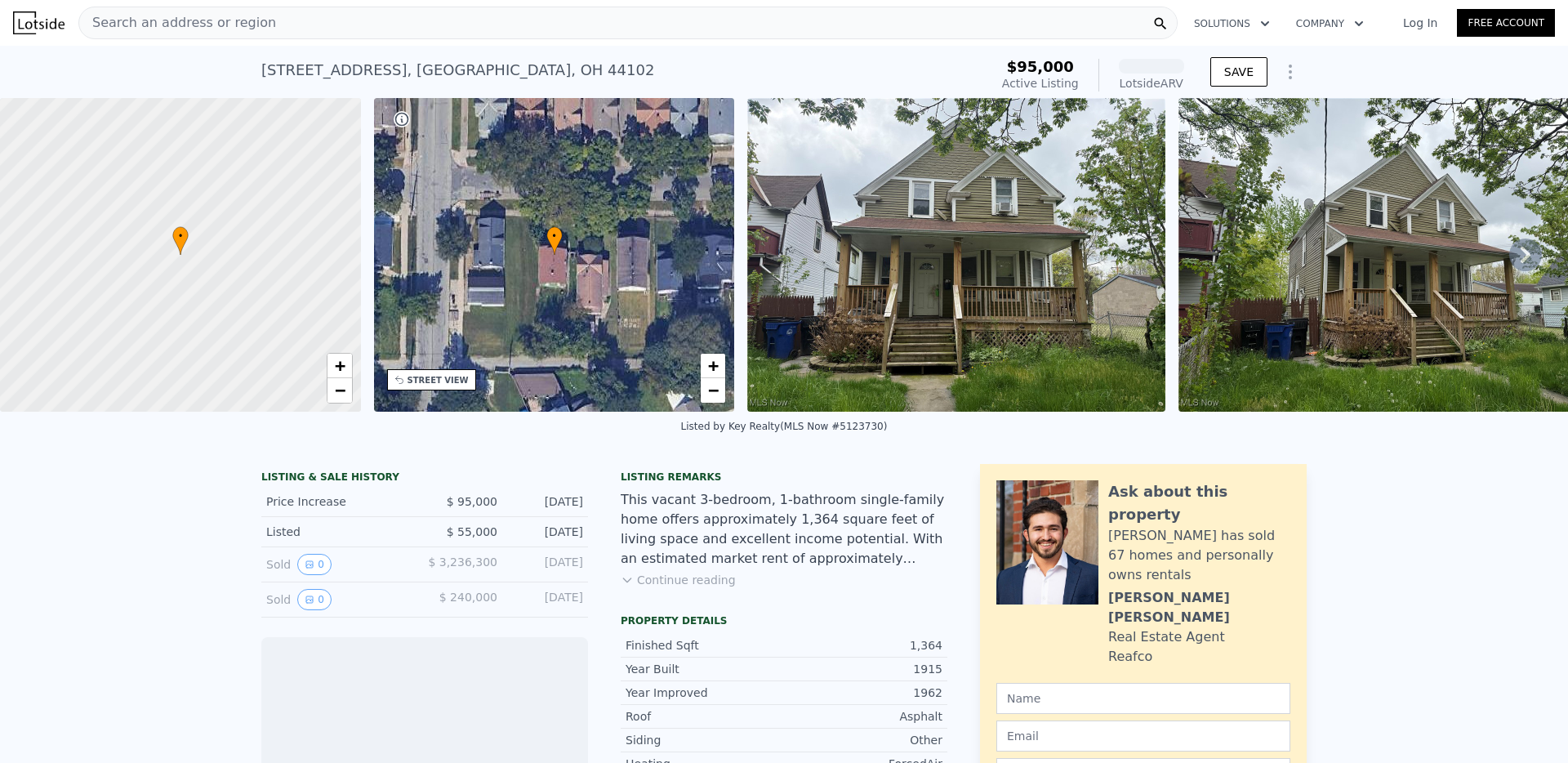
click at [478, 64] on div "[STREET_ADDRESS]" at bounding box center [458, 70] width 393 height 23
click at [446, 448] on div "Listed by Key Realty (MLS Now #5123730)" at bounding box center [784, 431] width 1568 height 39
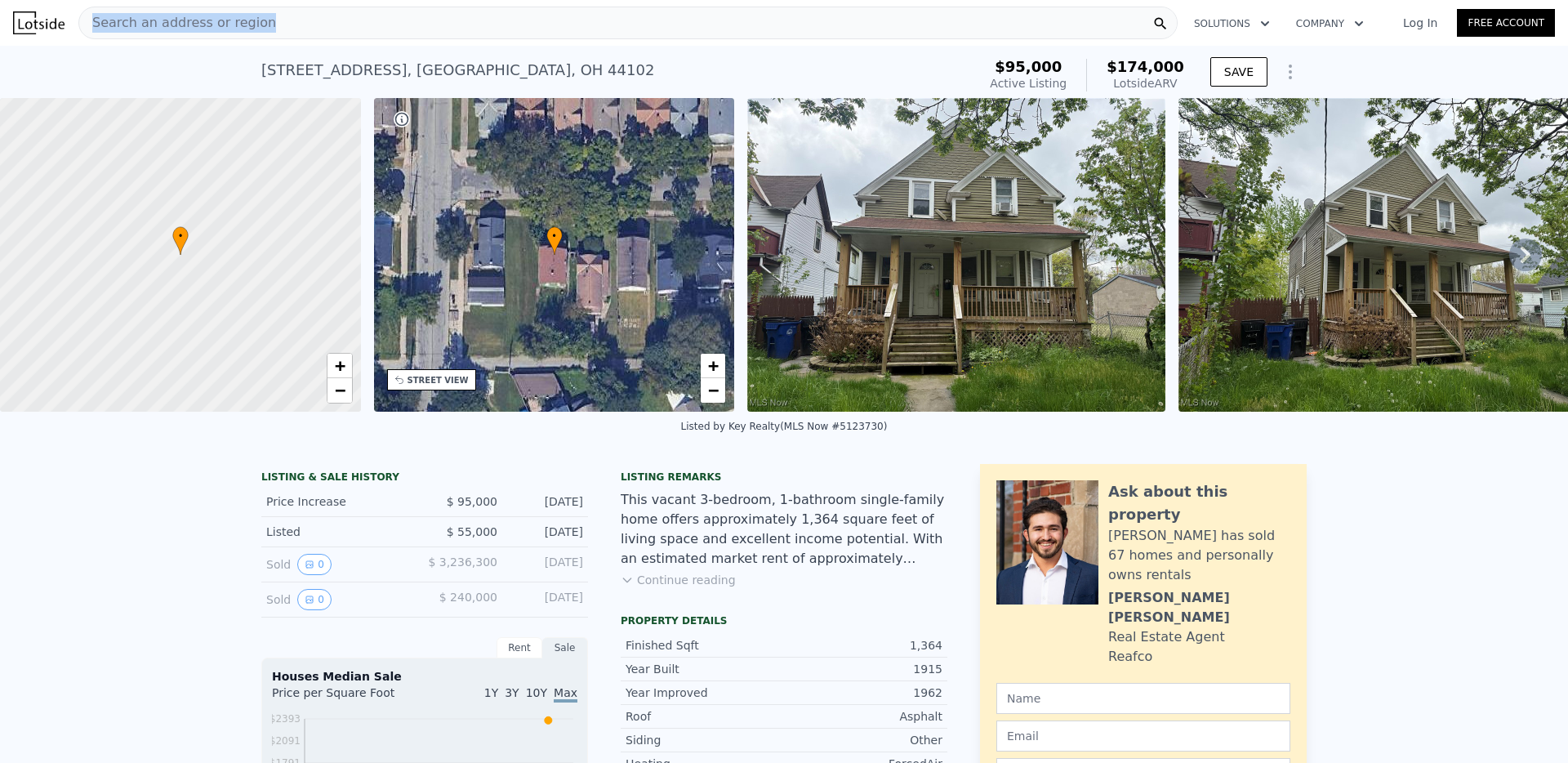
click at [434, 13] on div "Search an address or region" at bounding box center [628, 23] width 1100 height 32
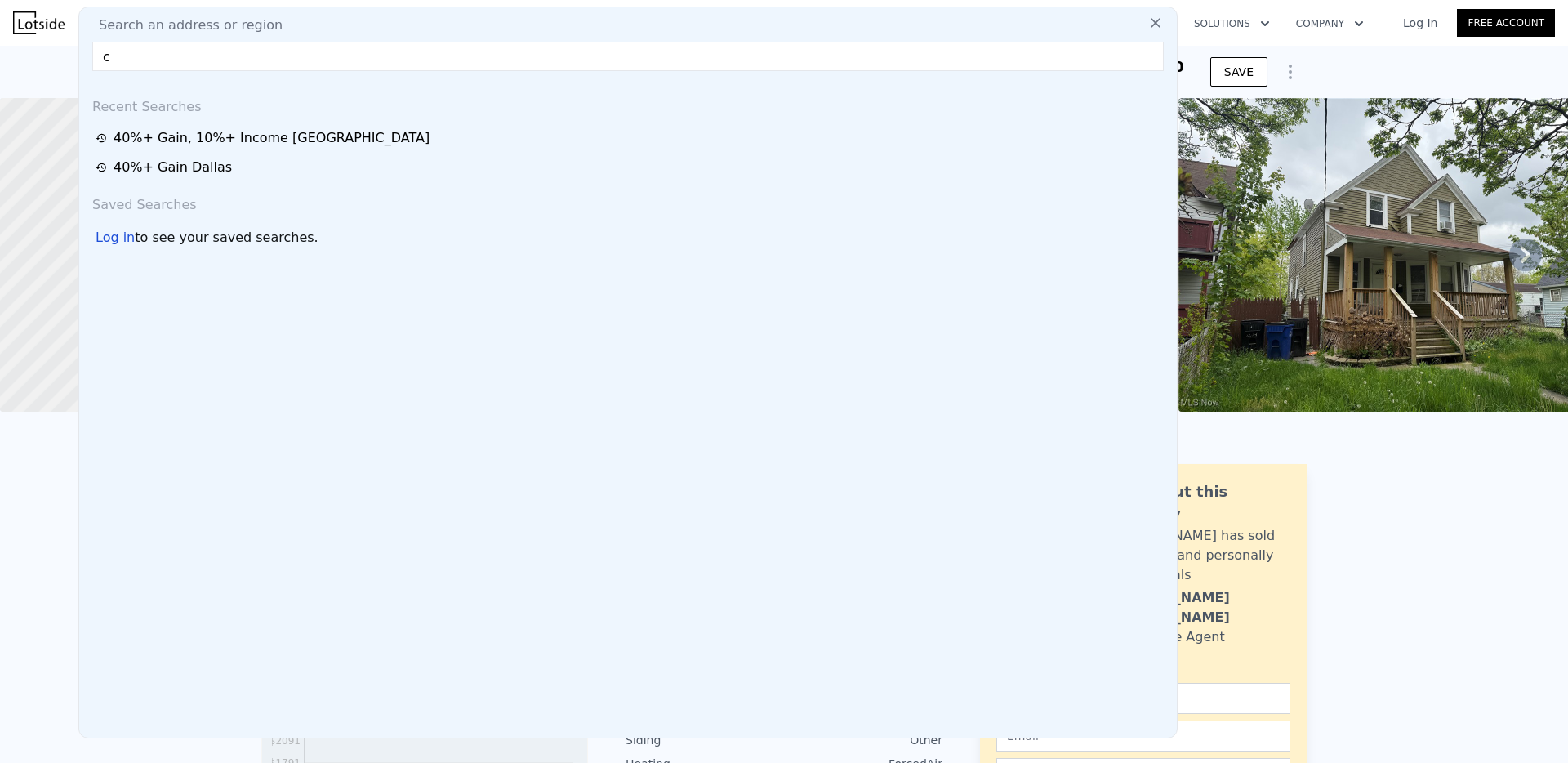
type input "ch"
